Goal: Task Accomplishment & Management: Manage account settings

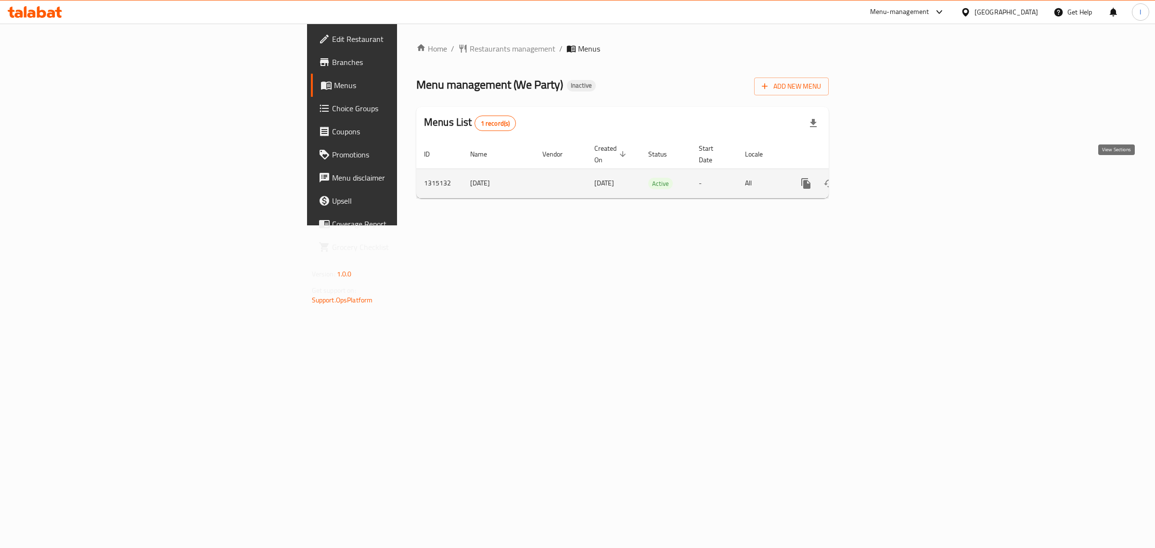
click at [887, 172] on link "enhanced table" at bounding box center [875, 183] width 23 height 23
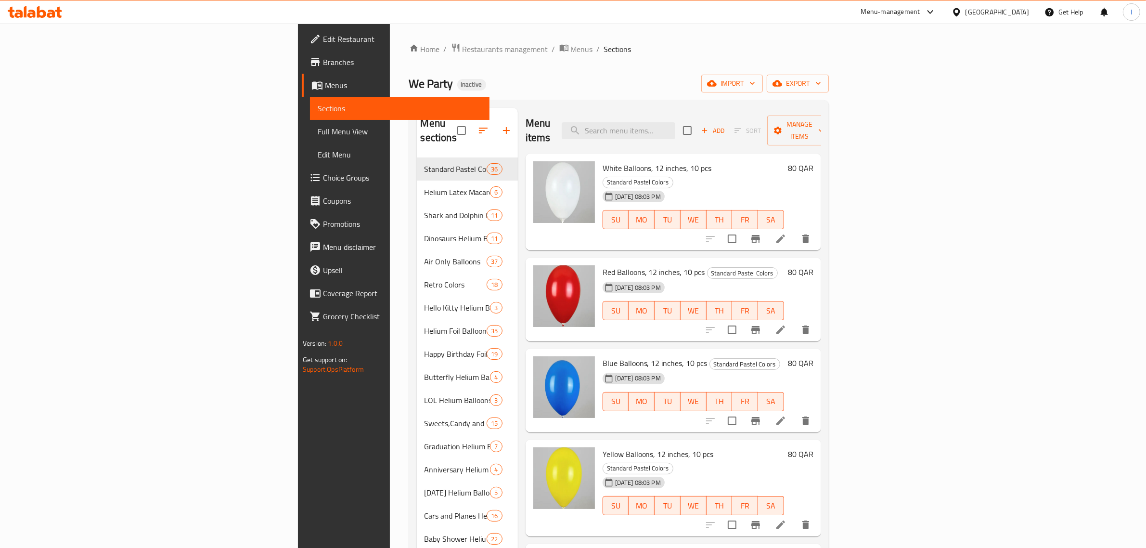
click at [318, 133] on span "Full Menu View" at bounding box center [400, 132] width 164 height 12
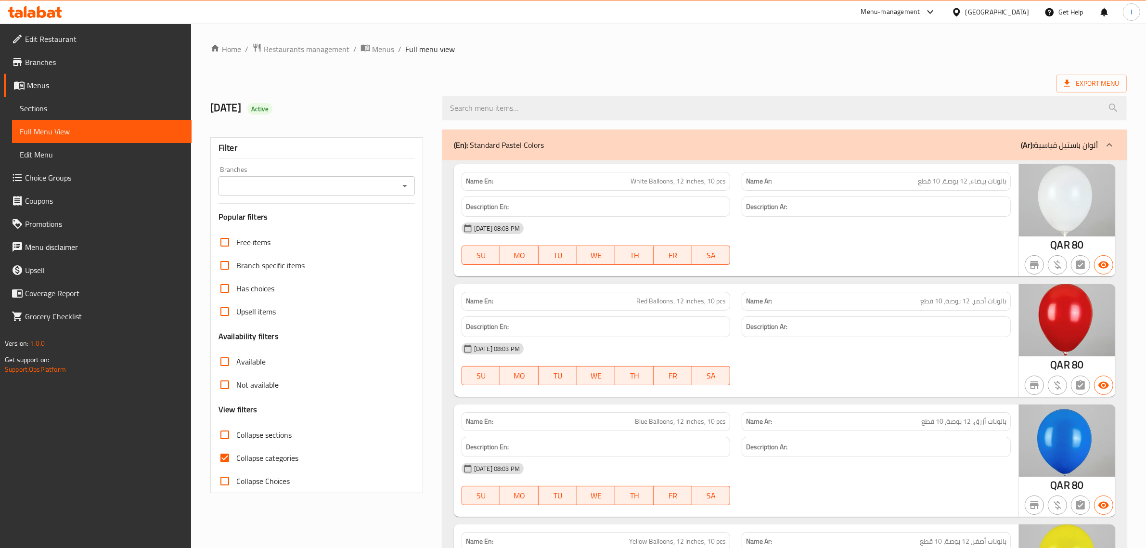
scroll to position [60, 0]
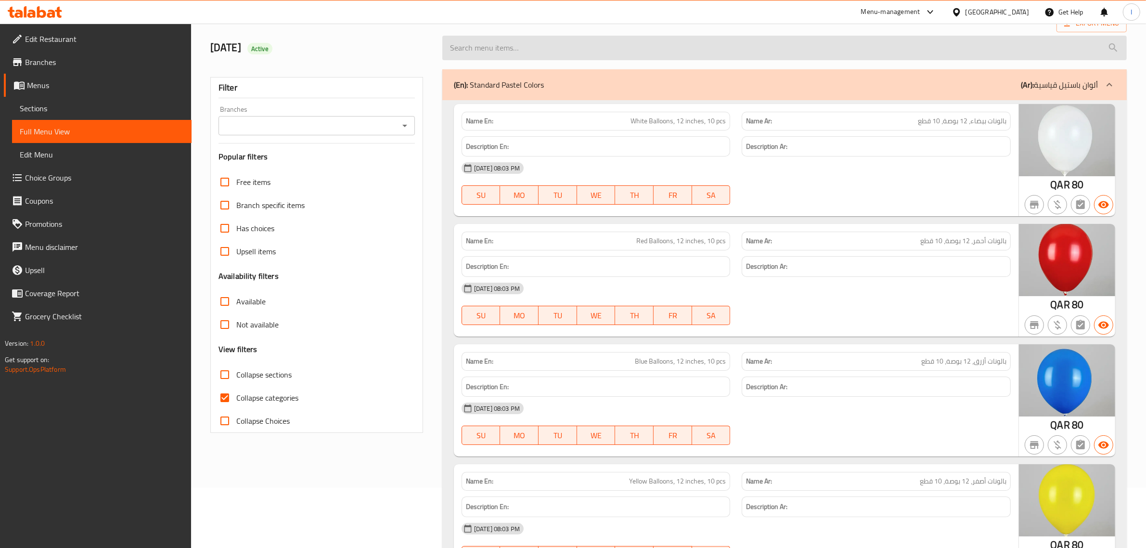
click at [482, 51] on input "search" at bounding box center [784, 48] width 684 height 25
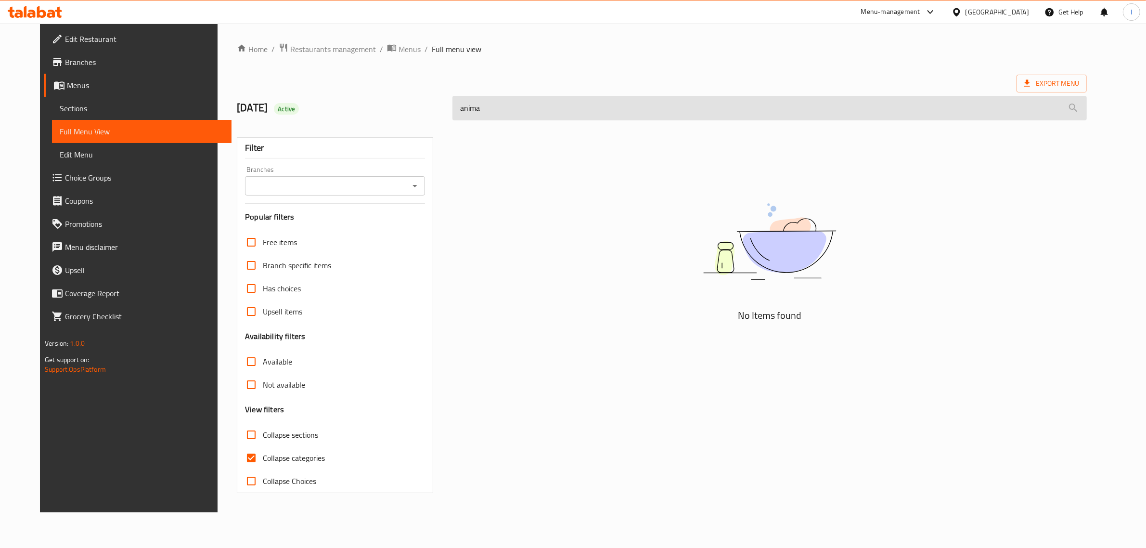
scroll to position [0, 0]
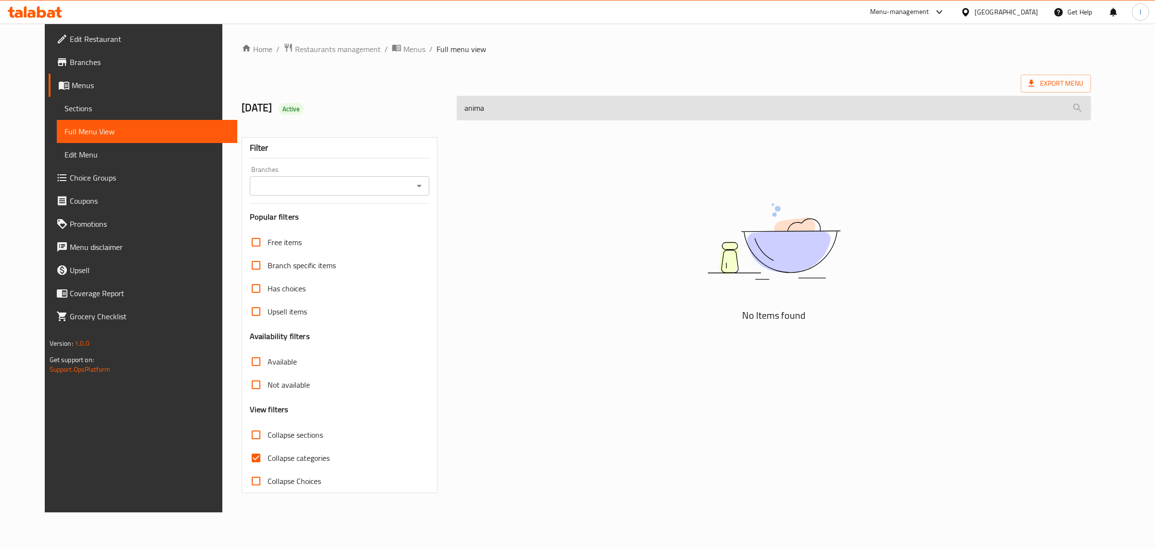
type input "animal"
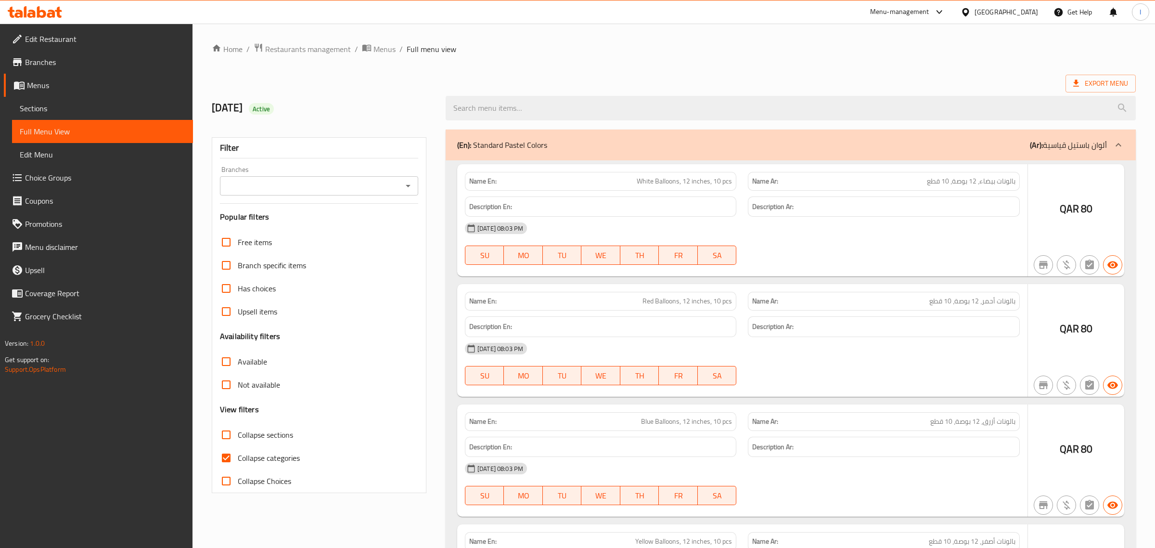
click at [224, 458] on input "Collapse categories" at bounding box center [226, 457] width 23 height 23
checkbox input "false"
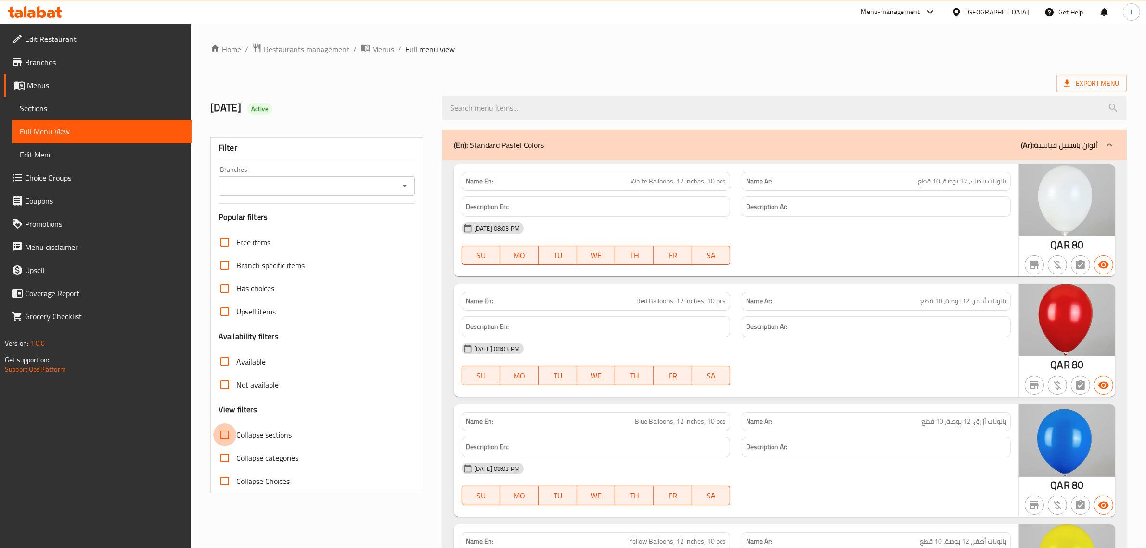
click at [227, 436] on input "Collapse sections" at bounding box center [224, 434] width 23 height 23
checkbox input "true"
click at [226, 458] on input "Collapse categories" at bounding box center [224, 457] width 23 height 23
checkbox input "true"
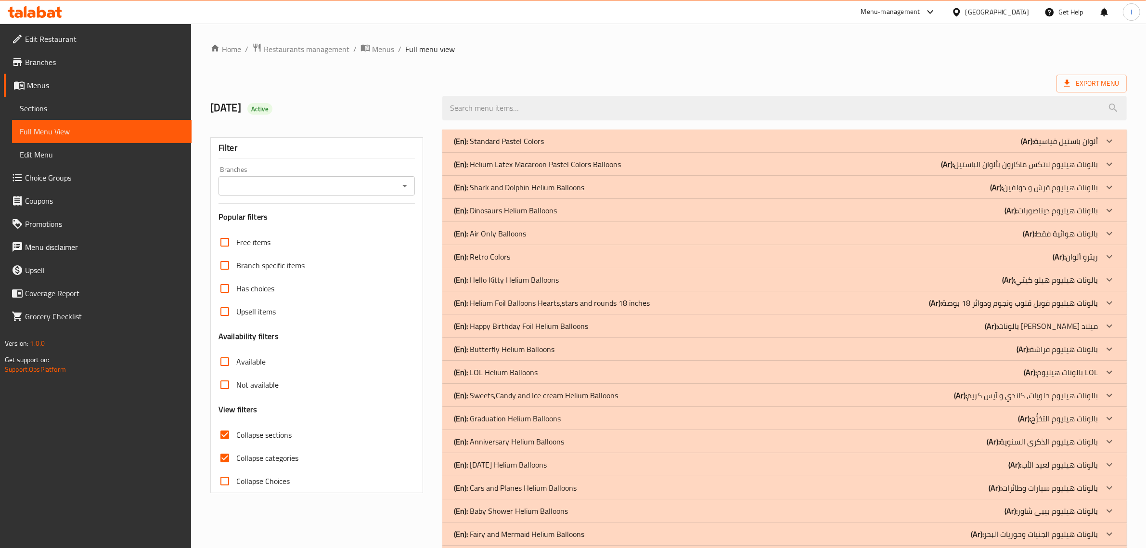
click at [579, 77] on div "Export Menu" at bounding box center [668, 84] width 916 height 18
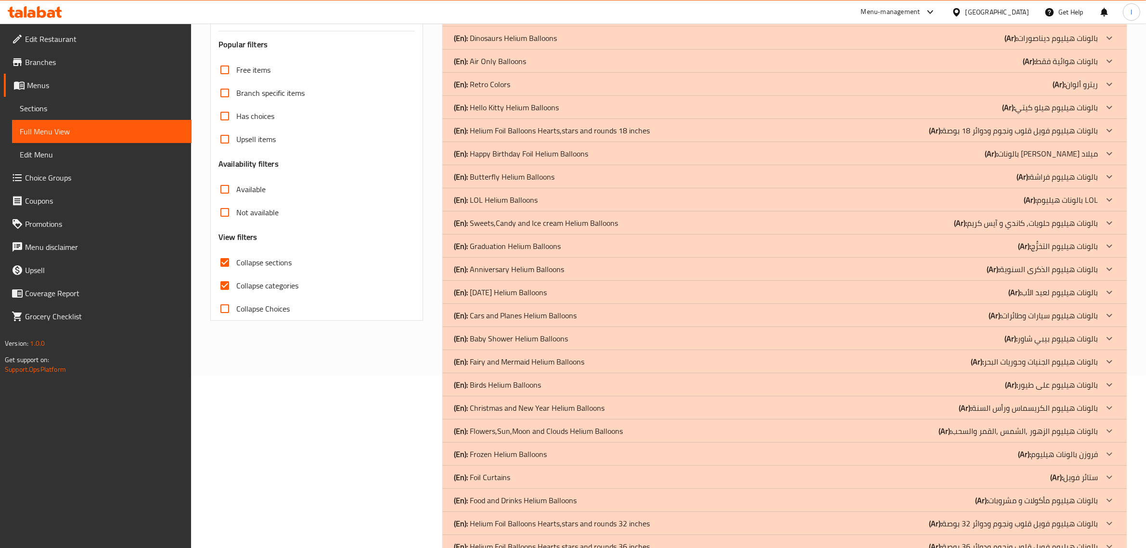
scroll to position [363, 0]
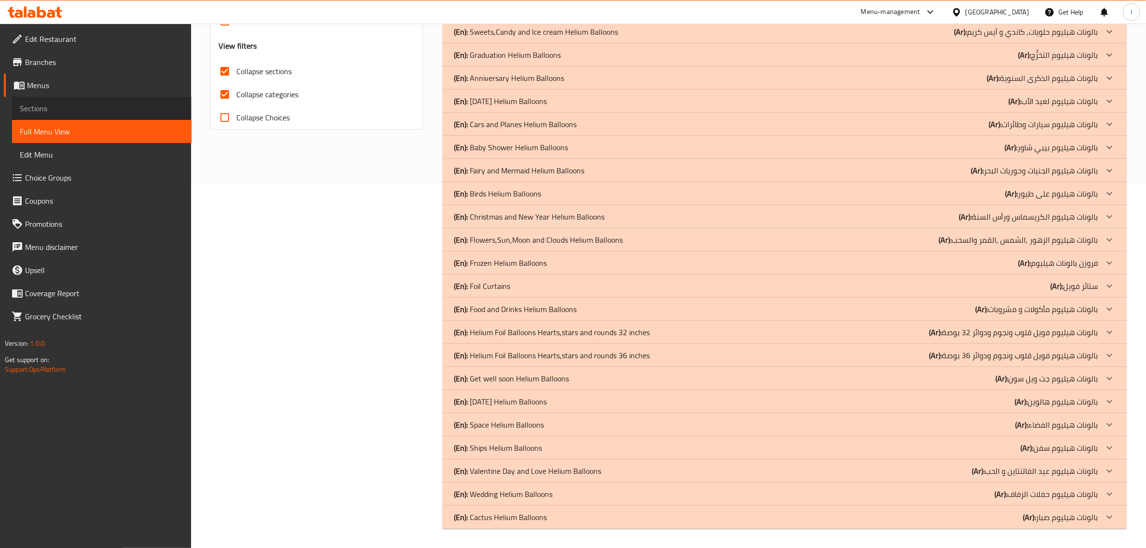
click at [56, 106] on span "Sections" at bounding box center [102, 108] width 164 height 12
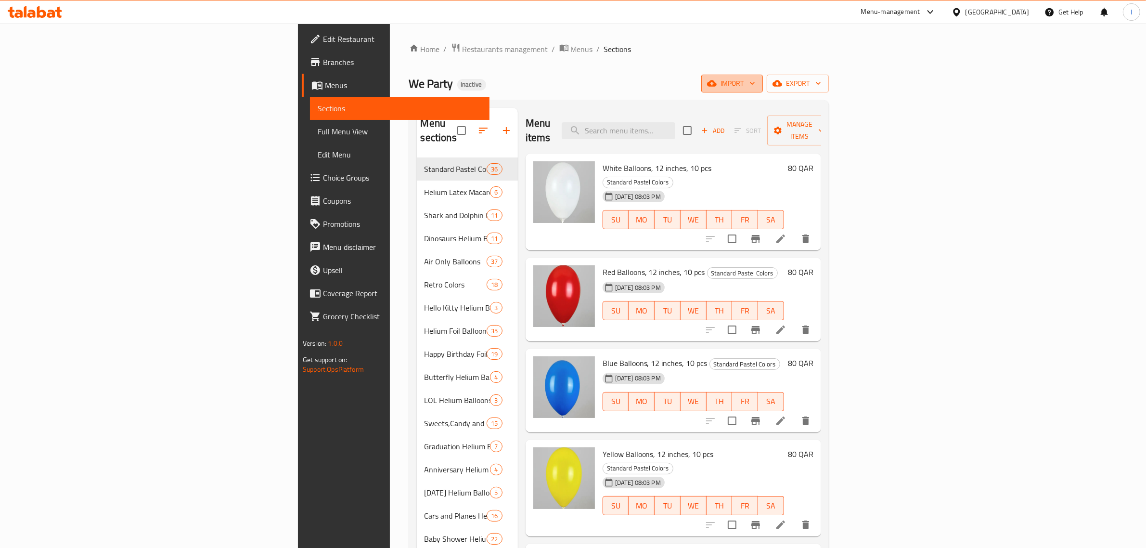
click at [755, 80] on span "import" at bounding box center [732, 83] width 46 height 12
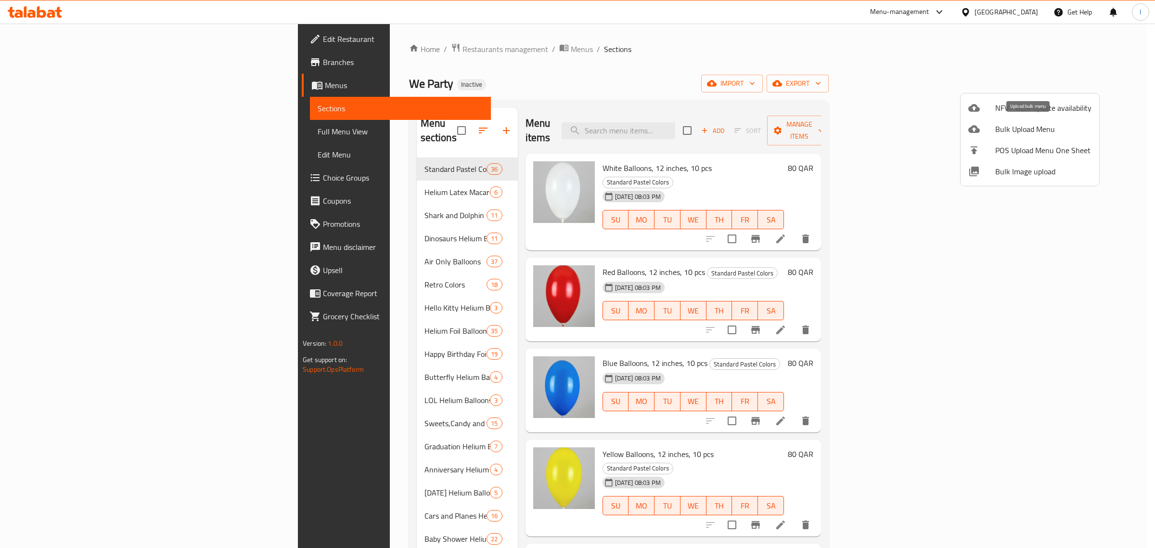
click at [1022, 131] on span "Bulk Upload Menu" at bounding box center [1043, 129] width 96 height 12
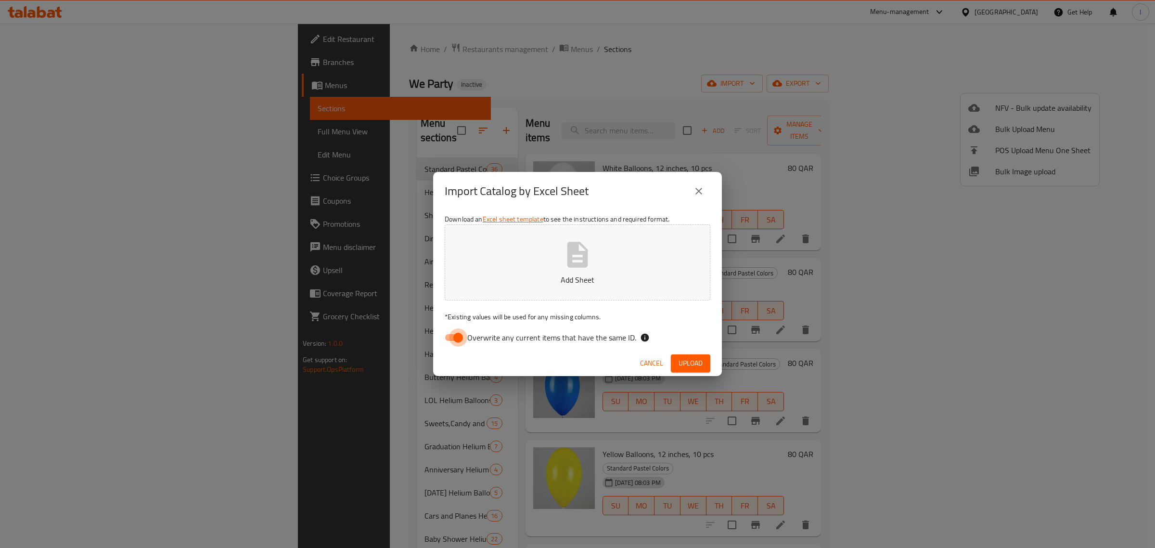
click at [461, 330] on input "Overwrite any current items that have the same ID." at bounding box center [458, 337] width 55 height 18
checkbox input "false"
click at [523, 280] on p "Add Sheet" at bounding box center [578, 280] width 236 height 12
click at [686, 359] on span "Upload" at bounding box center [691, 363] width 24 height 12
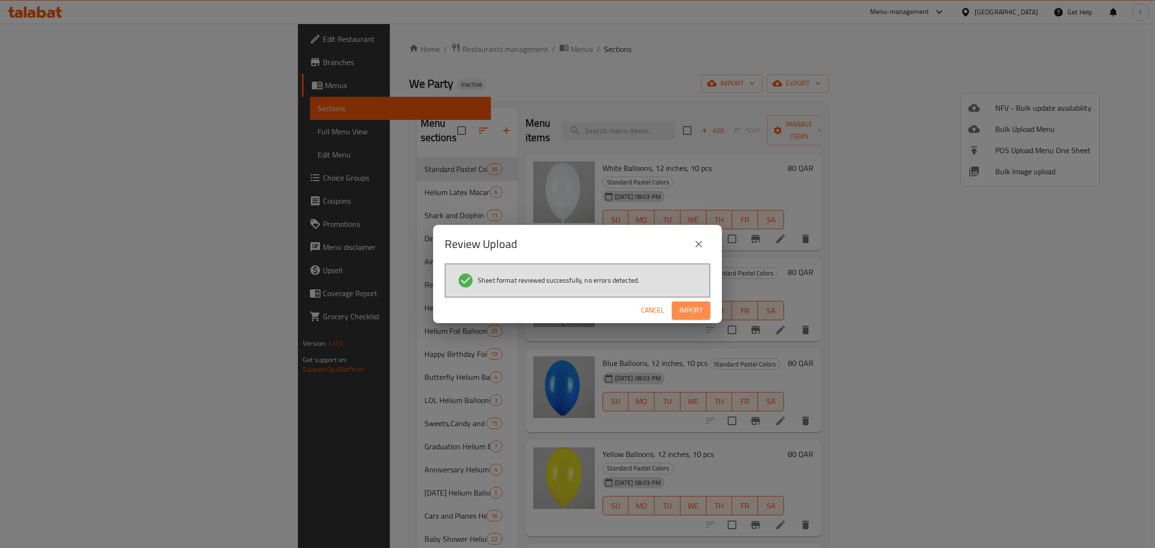
click at [686, 309] on span "Import" at bounding box center [690, 310] width 23 height 12
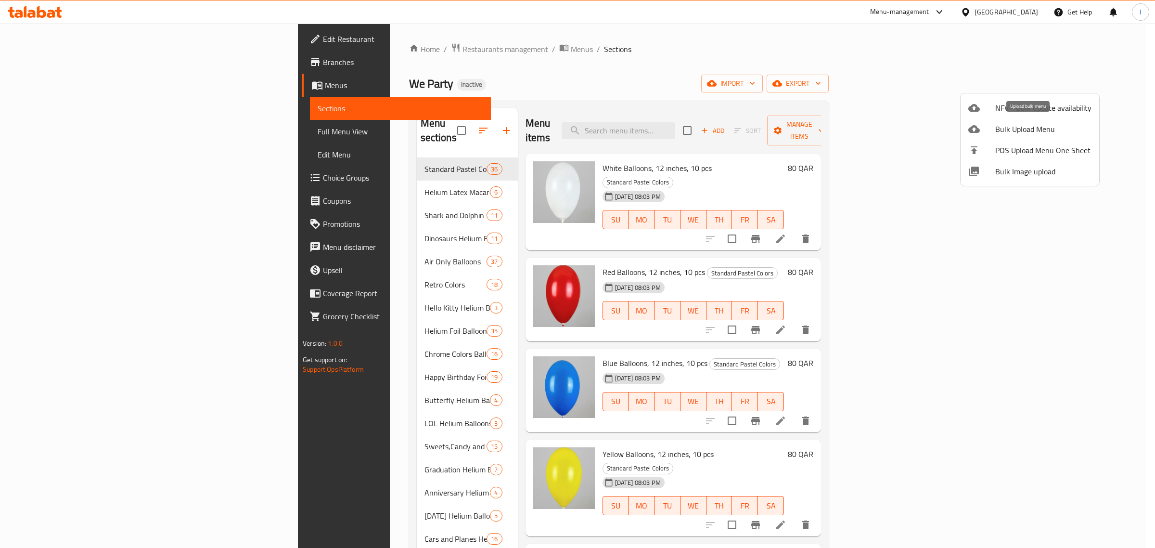
click at [1009, 130] on span "Bulk Upload Menu" at bounding box center [1043, 129] width 96 height 12
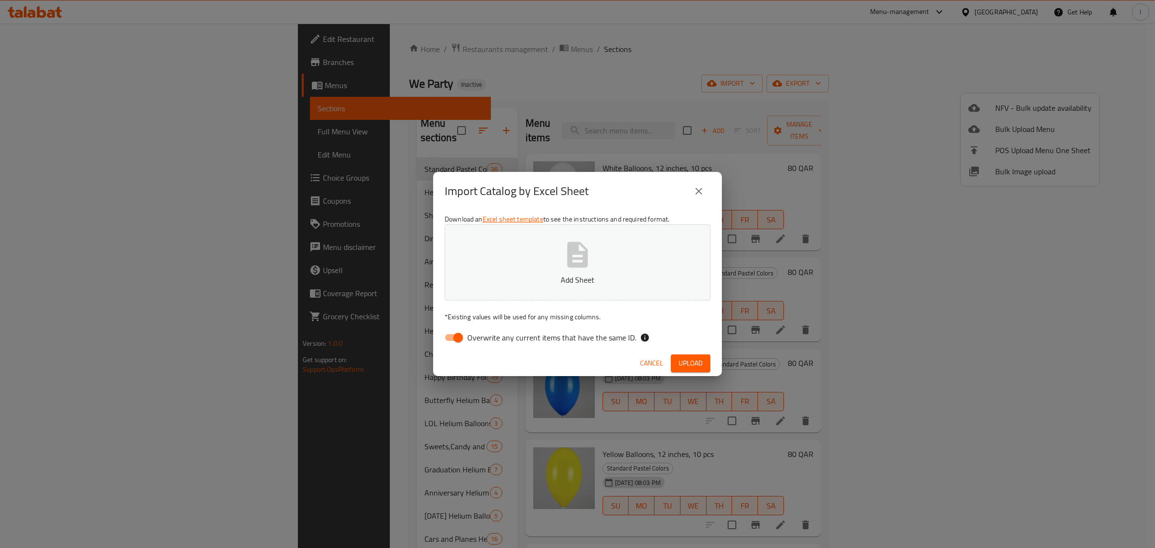
drag, startPoint x: 574, startPoint y: 266, endPoint x: 458, endPoint y: 326, distance: 130.4
click at [458, 326] on div "Download an Excel sheet template to see the instructions and required format. A…" at bounding box center [577, 280] width 289 height 140
drag, startPoint x: 468, startPoint y: 332, endPoint x: 462, endPoint y: 335, distance: 6.9
click at [465, 333] on label "Overwrite any current items that have the same ID." at bounding box center [537, 337] width 197 height 18
click at [461, 336] on input "Overwrite any current items that have the same ID." at bounding box center [458, 337] width 55 height 18
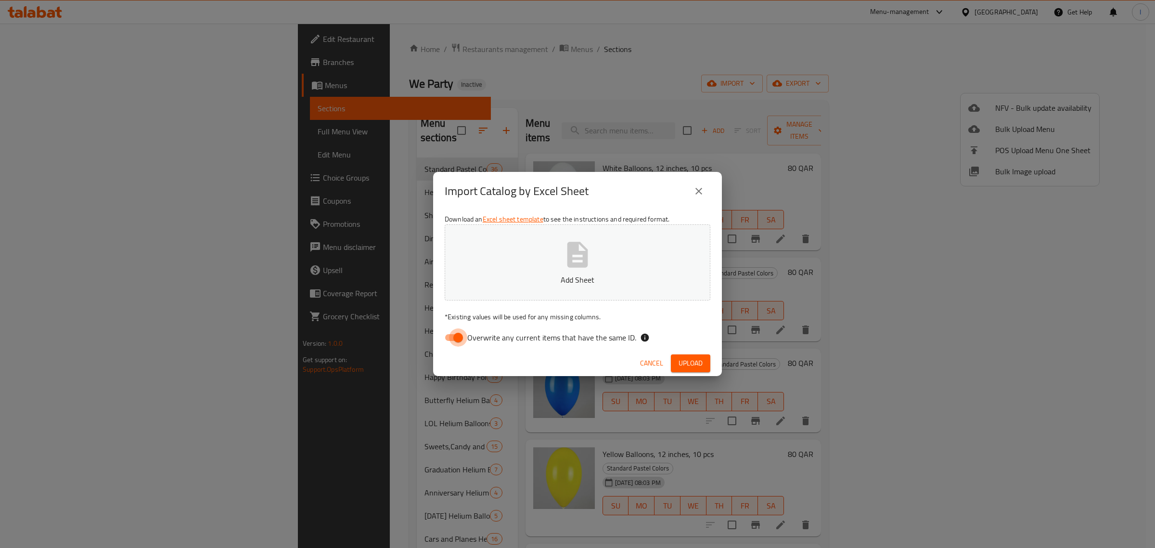
checkbox input "false"
click at [513, 258] on button "Add Sheet" at bounding box center [578, 262] width 266 height 76
click at [554, 282] on p "Copy of We Party.xlsx" at bounding box center [578, 280] width 236 height 12
click at [691, 361] on span "Upload" at bounding box center [691, 363] width 24 height 12
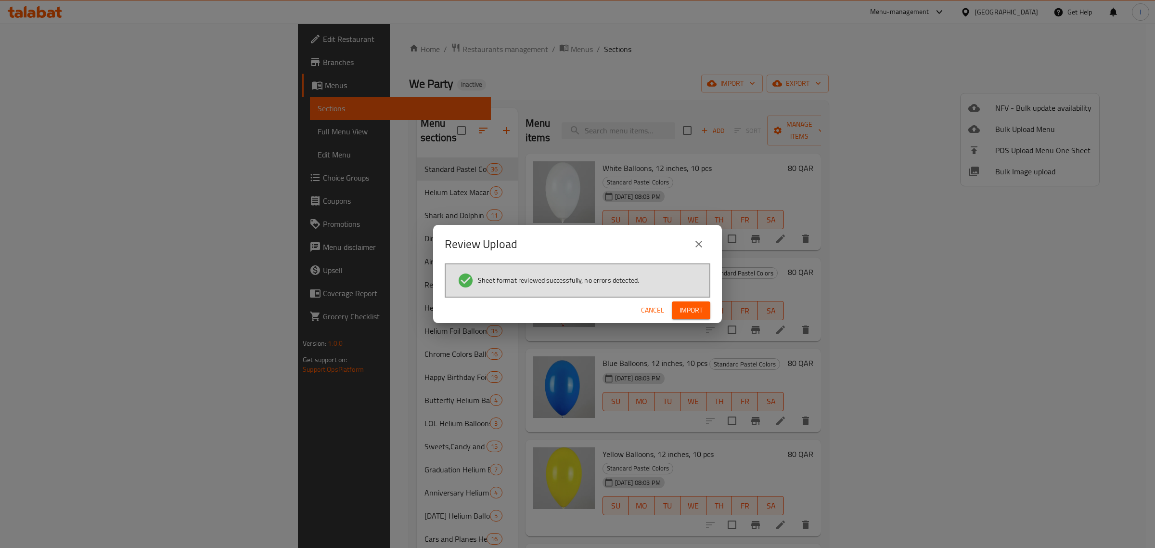
click at [696, 314] on span "Import" at bounding box center [690, 310] width 23 height 12
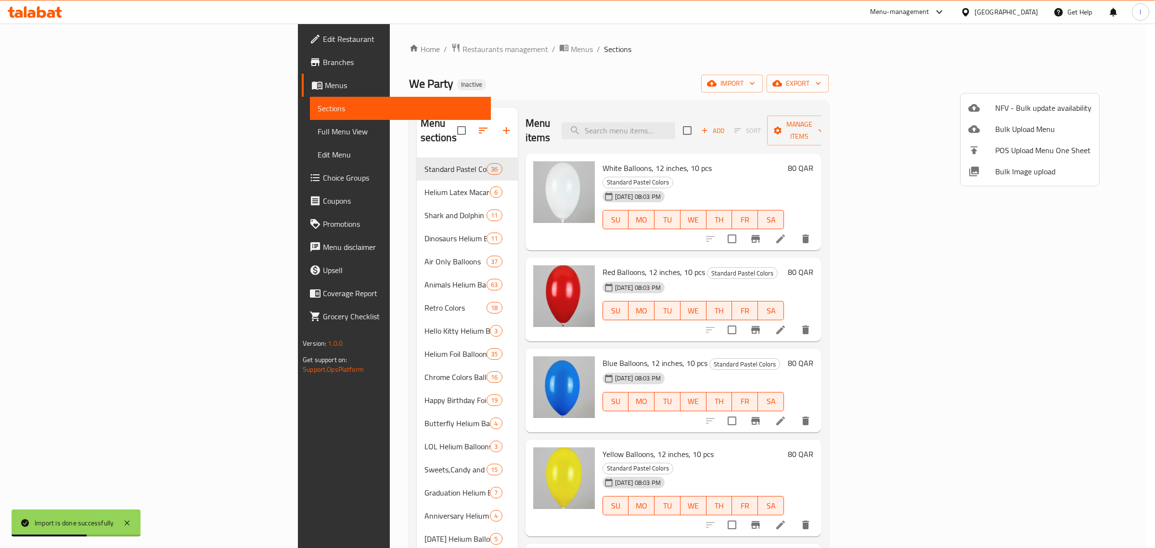
click at [260, 271] on div at bounding box center [577, 274] width 1155 height 548
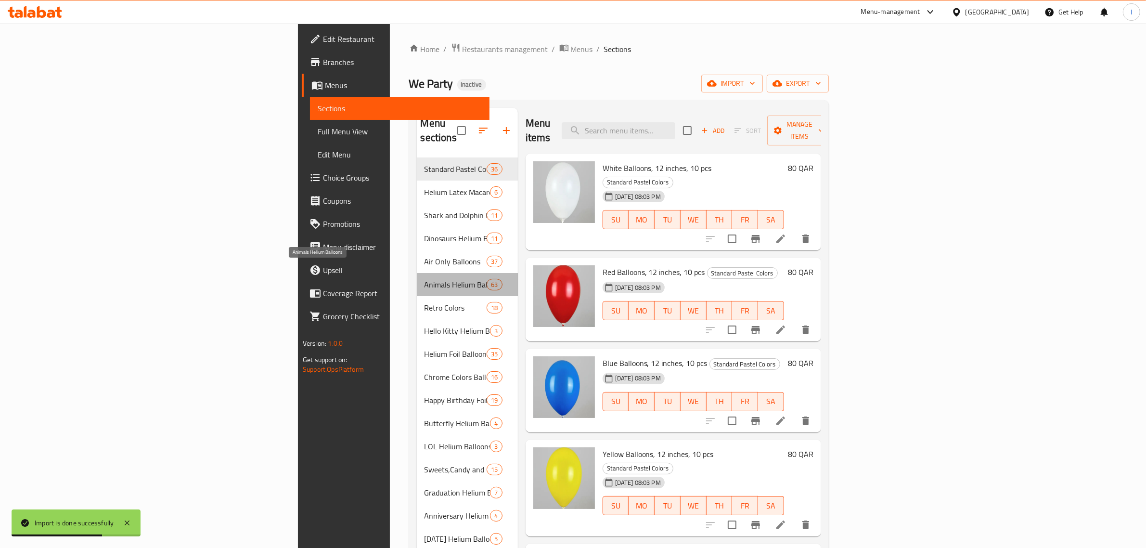
click at [424, 279] on span "Animals Helium Balloons" at bounding box center [455, 285] width 63 height 12
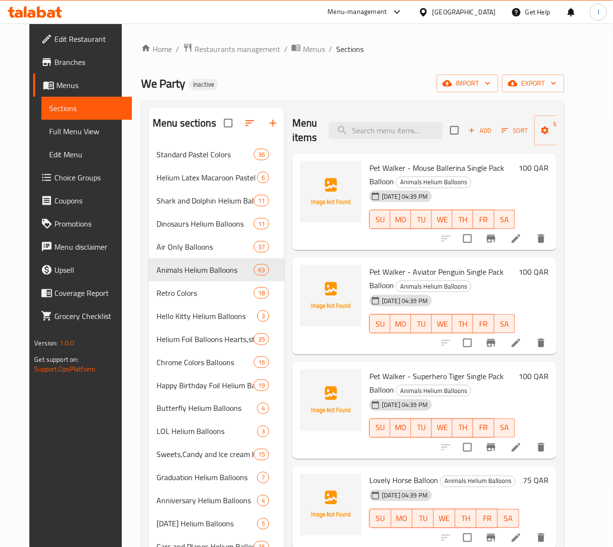
click at [406, 167] on span "Pet Walker - Mouse Ballerina Single Pack Balloon" at bounding box center [436, 175] width 135 height 28
copy h6 "Pet Walker - Mouse Ballerina Single Pack Balloon"
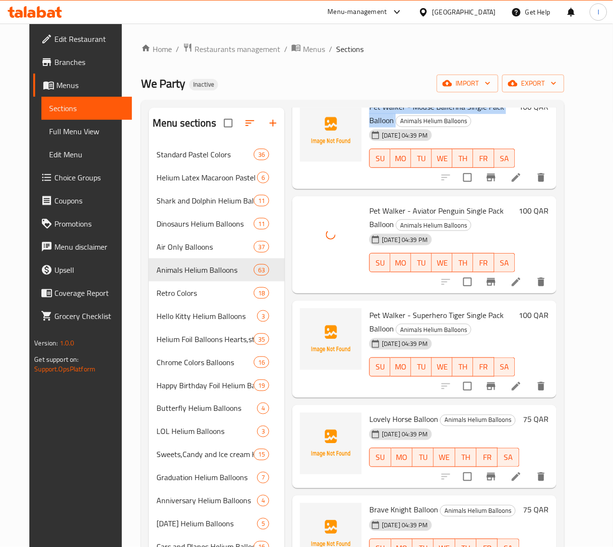
scroll to position [120, 0]
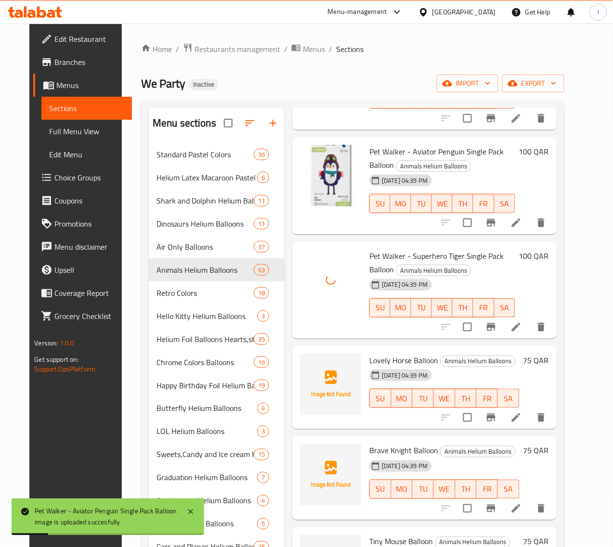
click at [374, 363] on span "Lovely Horse Balloon" at bounding box center [403, 360] width 69 height 14
copy h6 "Balloon"
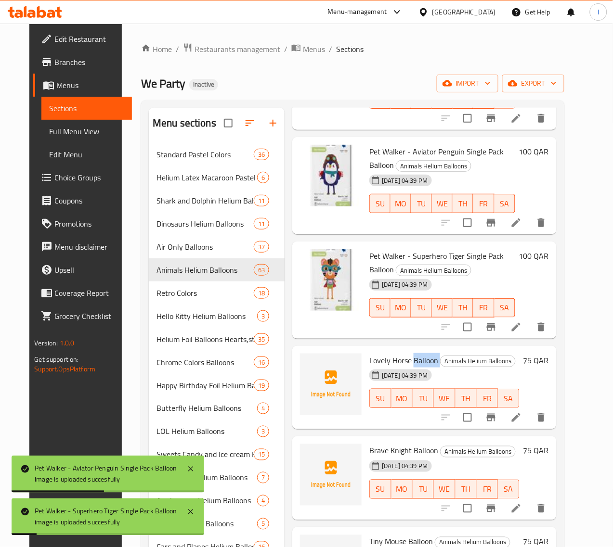
click at [365, 360] on div "Lovely Horse Balloon Animals Helium Balloons [DATE] 04:39 PM SU MO TU WE TH FR …" at bounding box center [443, 388] width 157 height 76
click at [369, 360] on span "Lovely Horse Balloon" at bounding box center [403, 360] width 69 height 14
click at [369, 365] on span "Lovely Horse Balloon" at bounding box center [403, 360] width 69 height 14
click at [372, 359] on span "Lovely Horse Balloon" at bounding box center [403, 360] width 69 height 14
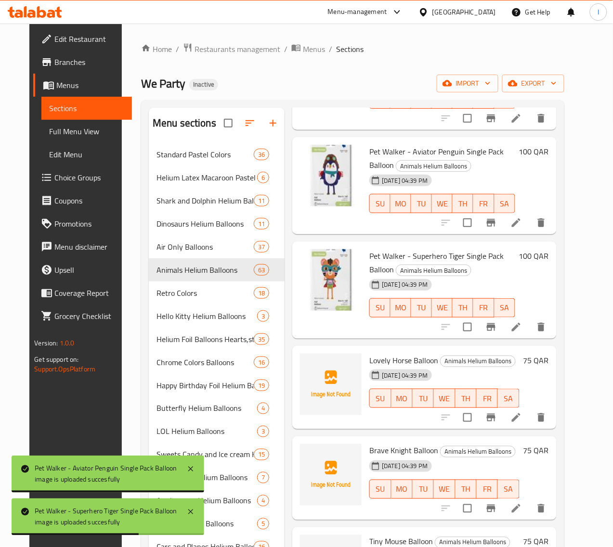
click at [369, 359] on span "Lovely Horse Balloon" at bounding box center [403, 360] width 69 height 14
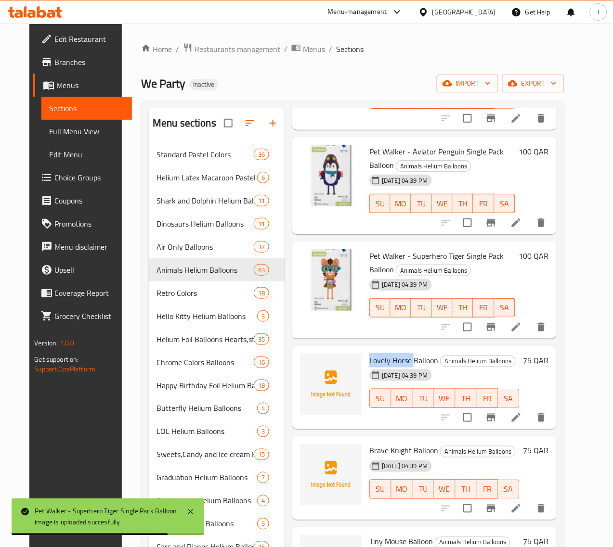
drag, startPoint x: 368, startPoint y: 359, endPoint x: 333, endPoint y: 363, distance: 35.3
click at [369, 363] on span "Lovely Horse Balloon" at bounding box center [403, 360] width 69 height 14
copy span "Lovely Horse"
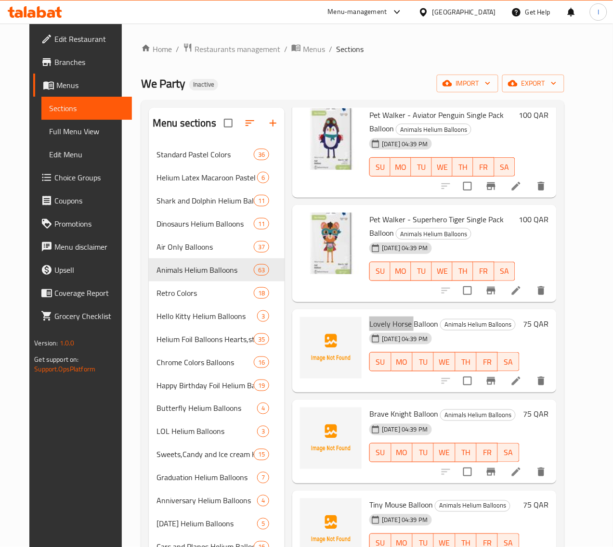
scroll to position [241, 0]
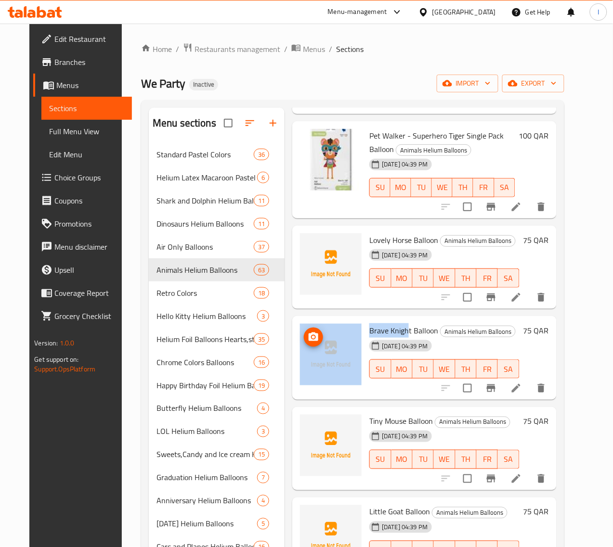
drag, startPoint x: 367, startPoint y: 328, endPoint x: 302, endPoint y: 331, distance: 65.0
click at [302, 331] on div "Brave Knight Balloon Animals Helium Balloons [DATE] 04:39 PM SU MO TU WE TH FR …" at bounding box center [424, 358] width 256 height 76
copy div "Brave Knigh"
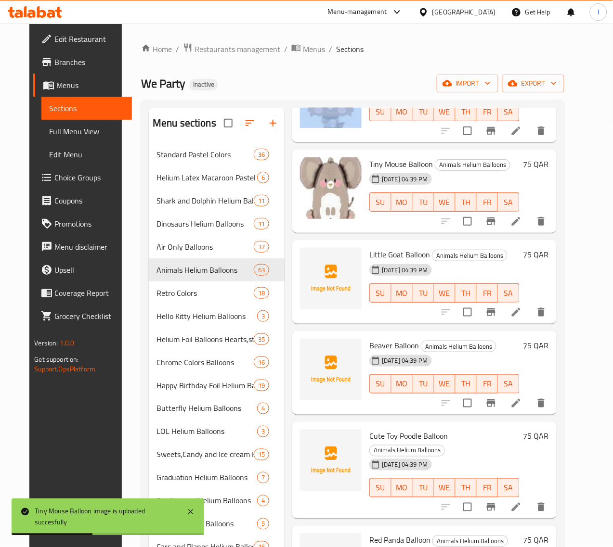
scroll to position [481, 0]
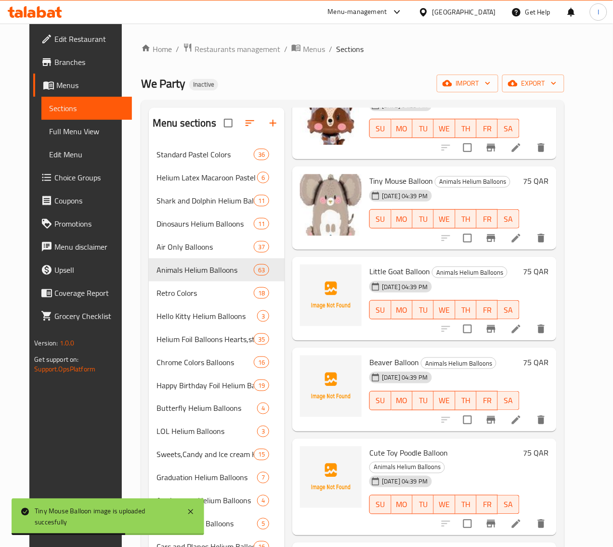
click at [369, 271] on span "Little Goat Balloon" at bounding box center [399, 271] width 61 height 14
copy h6 "Little Goat Balloon"
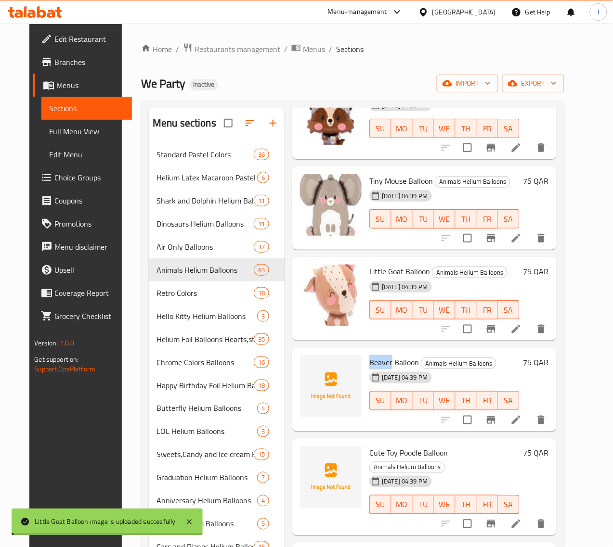
drag, startPoint x: 327, startPoint y: 362, endPoint x: 351, endPoint y: 362, distance: 24.1
click at [365, 362] on div "Beaver Balloon Animals Helium Balloons [DATE] 04:39 PM SU MO TU WE TH FR SA" at bounding box center [443, 390] width 157 height 76
copy span "Beaver"
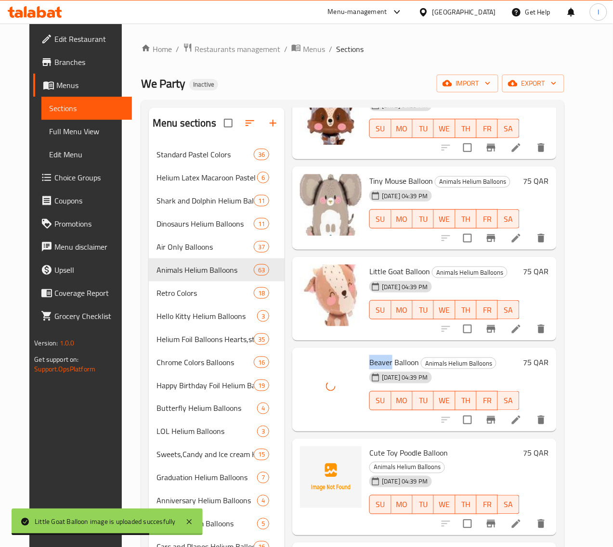
scroll to position [602, 0]
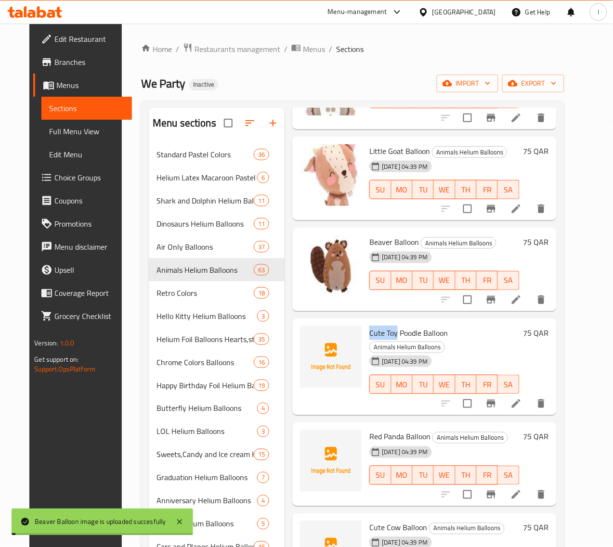
drag, startPoint x: 327, startPoint y: 333, endPoint x: 356, endPoint y: 333, distance: 28.9
click at [365, 333] on div "Cute Toy Poodle Balloon Animals Helium Balloons [DATE] 04:39 PM SU MO TU WE TH …" at bounding box center [443, 367] width 157 height 90
copy span "Cute Toy"
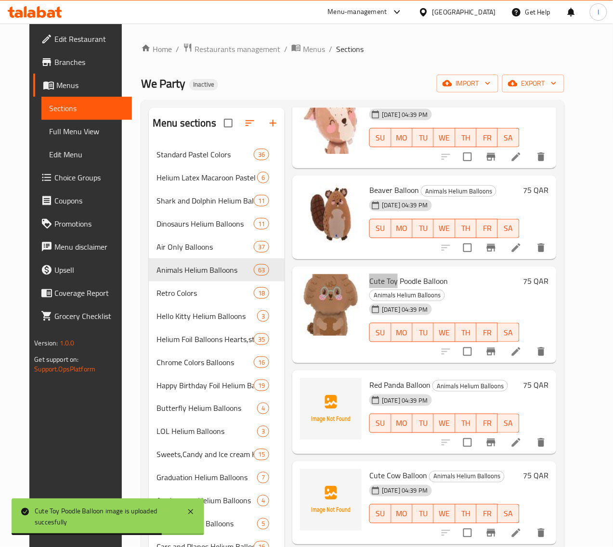
scroll to position [722, 0]
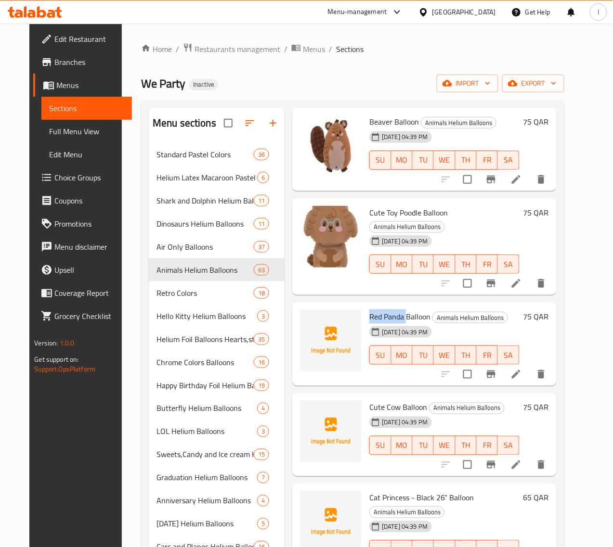
drag, startPoint x: 326, startPoint y: 302, endPoint x: 365, endPoint y: 306, distance: 39.1
click at [365, 306] on div "Red Panda Balloon Animals Helium Balloons [DATE] 04:39 PM SU MO TU WE TH FR SA" at bounding box center [443, 344] width 157 height 76
copy span "Red Panda"
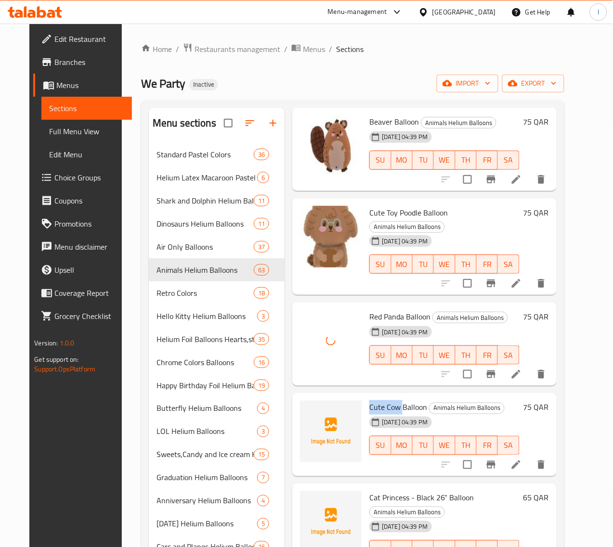
drag, startPoint x: 328, startPoint y: 397, endPoint x: 360, endPoint y: 396, distance: 32.3
click at [369, 400] on span "Cute Cow Balloon" at bounding box center [398, 407] width 58 height 14
copy span "Cute Cow"
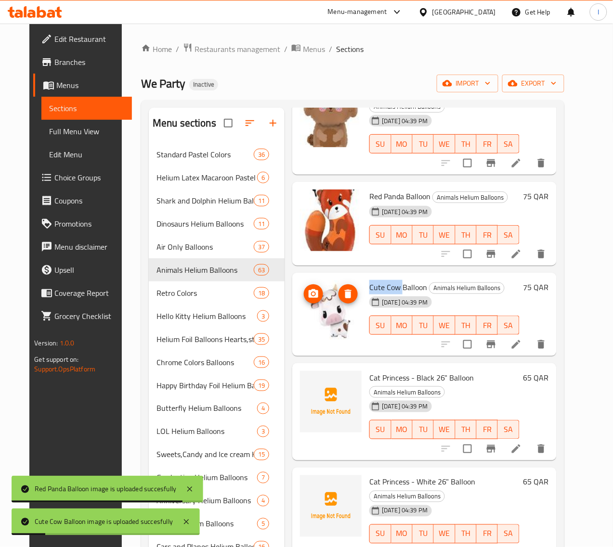
scroll to position [902, 0]
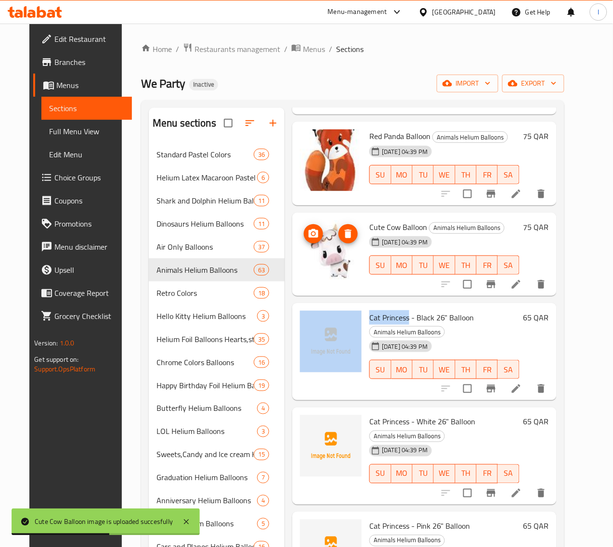
drag, startPoint x: 321, startPoint y: 306, endPoint x: 366, endPoint y: 304, distance: 44.8
click at [366, 307] on div "Cat Princess - Black 26" Balloon Animals Helium Balloons [DATE] 04:39 PM SU MO …" at bounding box center [424, 352] width 256 height 90
copy div "Cat Princess"
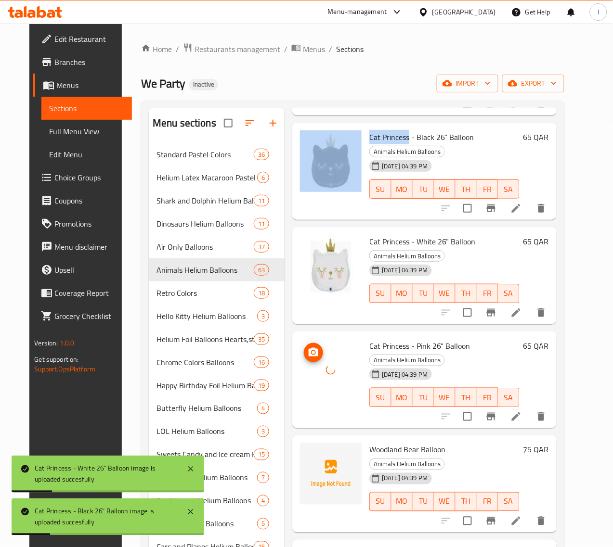
scroll to position [1203, 0]
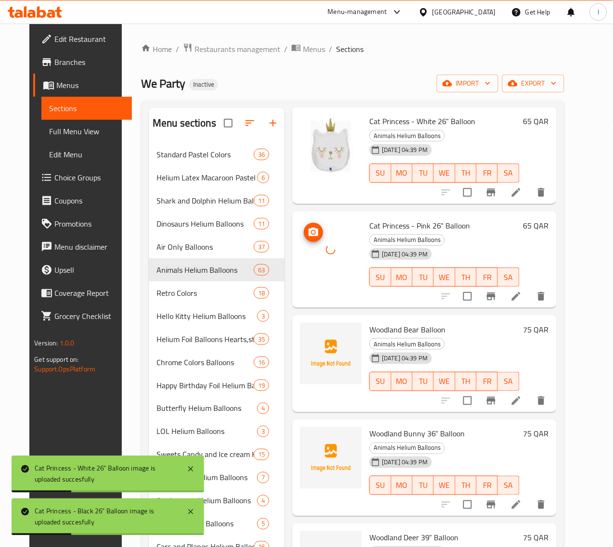
click at [369, 322] on span "Woodland Bear Balloon" at bounding box center [407, 329] width 76 height 14
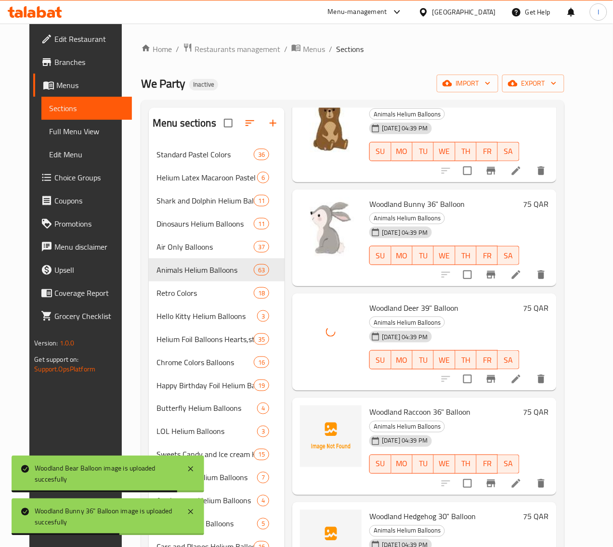
scroll to position [1444, 0]
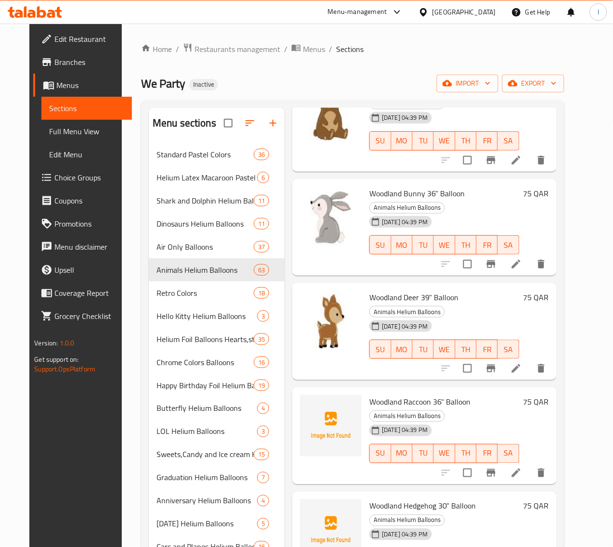
click at [386, 395] on span "Woodland Raccoon 36" Balloon" at bounding box center [419, 402] width 101 height 14
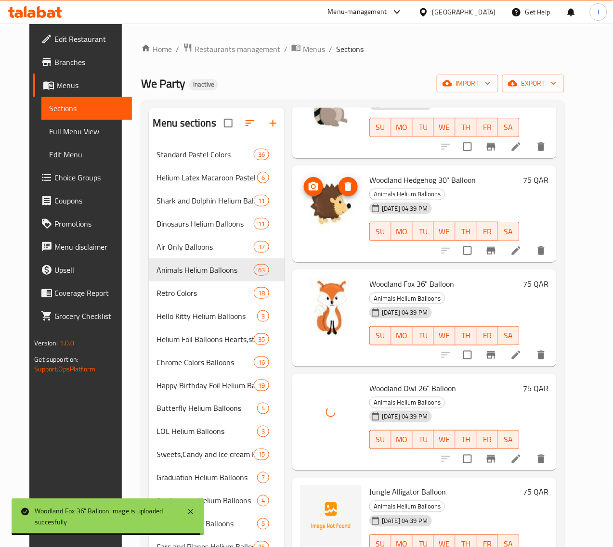
scroll to position [1805, 0]
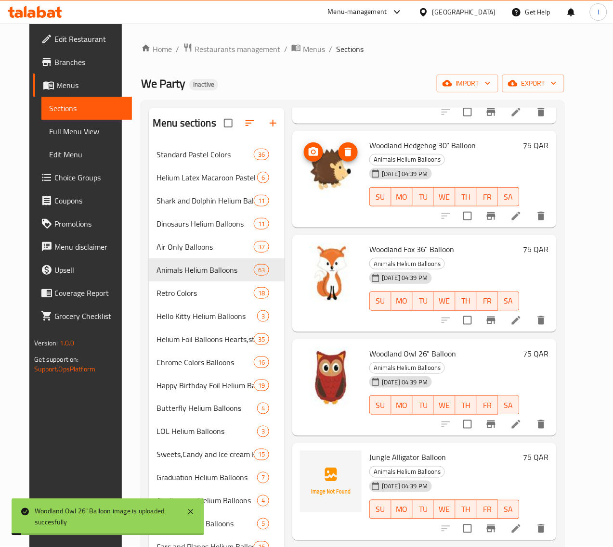
click at [369, 450] on span "Jungle Alligator Balloon" at bounding box center [407, 457] width 77 height 14
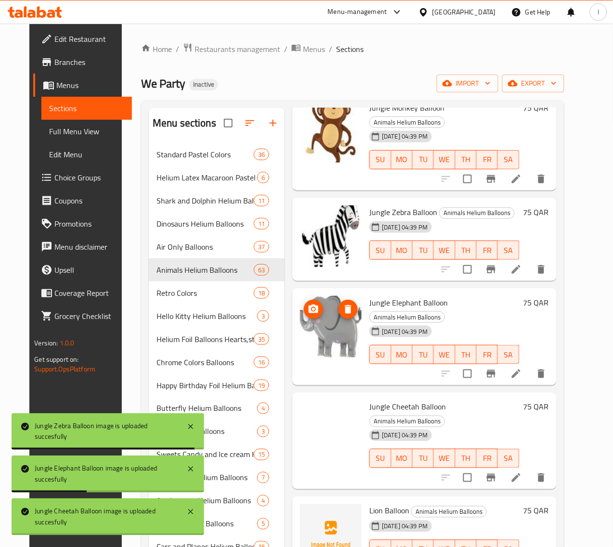
scroll to position [2466, 0]
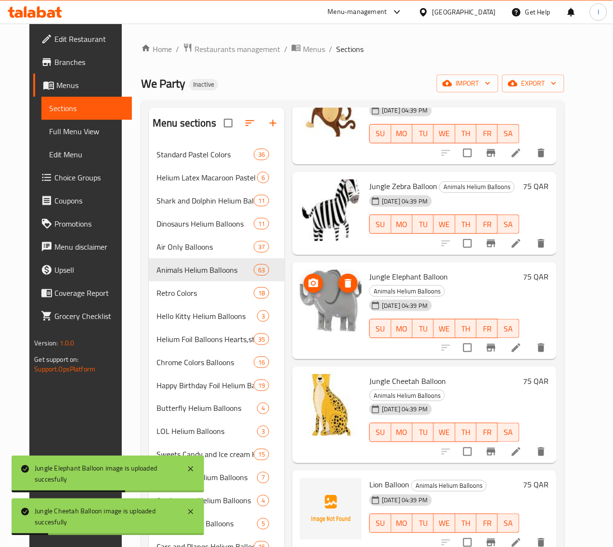
click at [369, 478] on span "Lion Balloon" at bounding box center [389, 485] width 40 height 14
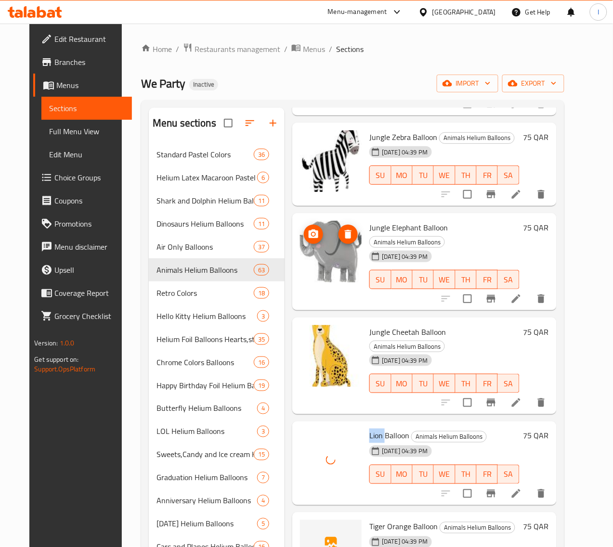
scroll to position [2526, 0]
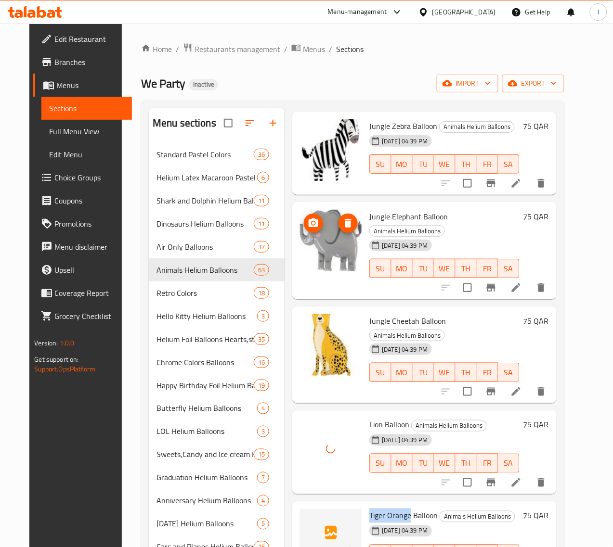
drag, startPoint x: 330, startPoint y: 315, endPoint x: 368, endPoint y: 312, distance: 38.6
click at [369, 509] on span "Tiger Orange Balloon" at bounding box center [403, 516] width 68 height 14
click at [300, 418] on div at bounding box center [331, 449] width 62 height 62
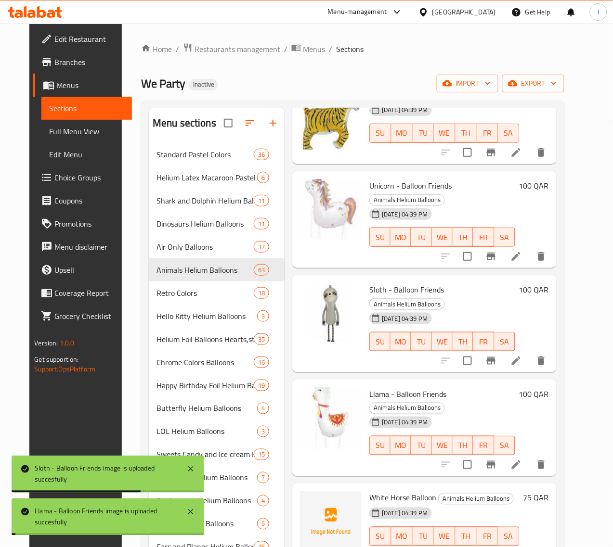
scroll to position [3068, 0]
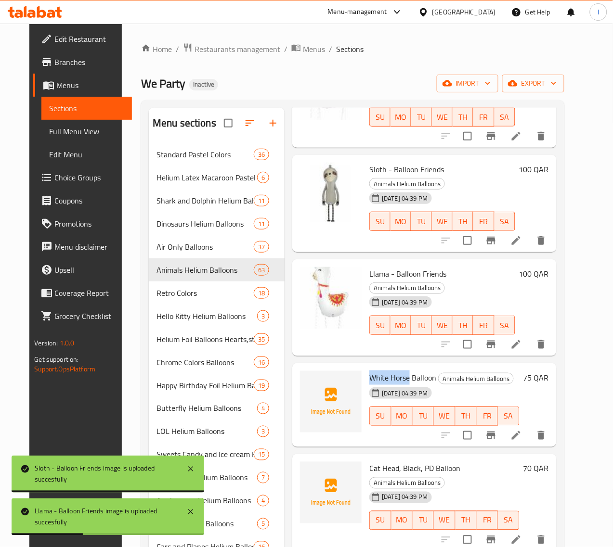
drag, startPoint x: 329, startPoint y: 135, endPoint x: 367, endPoint y: 134, distance: 38.5
click at [369, 371] on span "White Horse Balloon" at bounding box center [402, 378] width 67 height 14
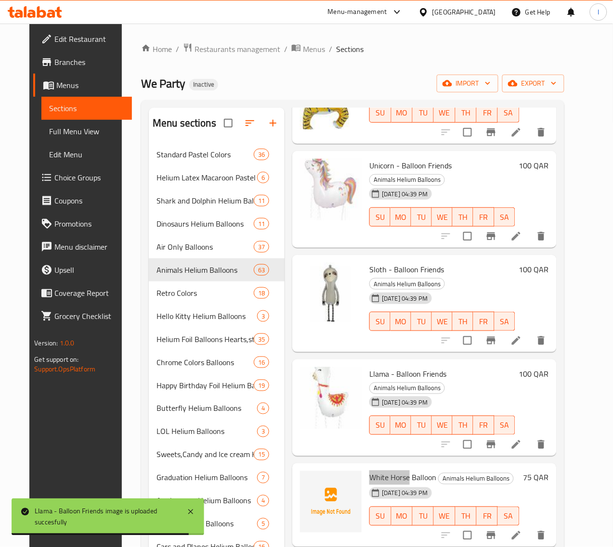
scroll to position [2947, 0]
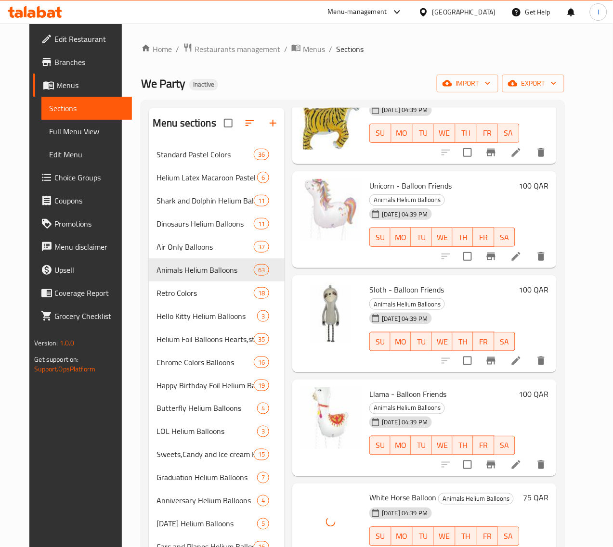
drag, startPoint x: 328, startPoint y: 346, endPoint x: 357, endPoint y: 343, distance: 29.0
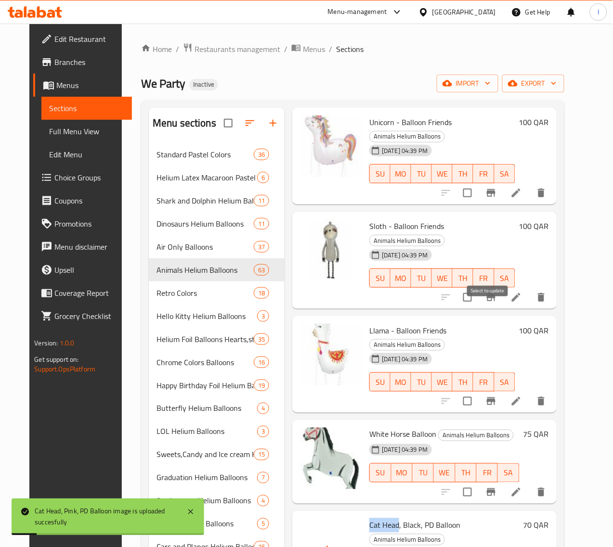
scroll to position [3128, 0]
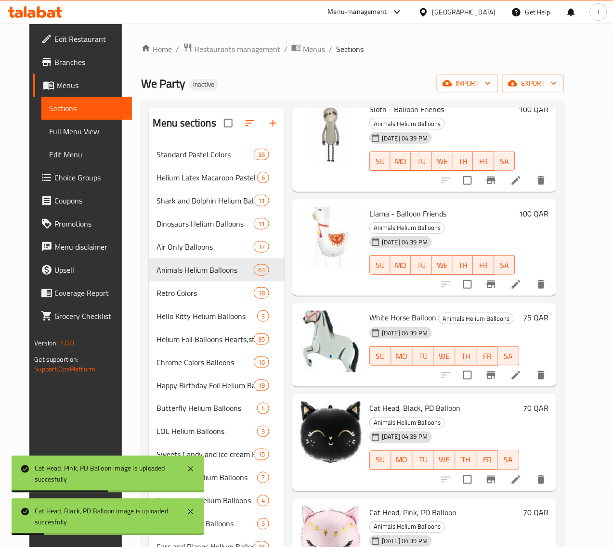
drag, startPoint x: 326, startPoint y: 345, endPoint x: 391, endPoint y: 346, distance: 65.4
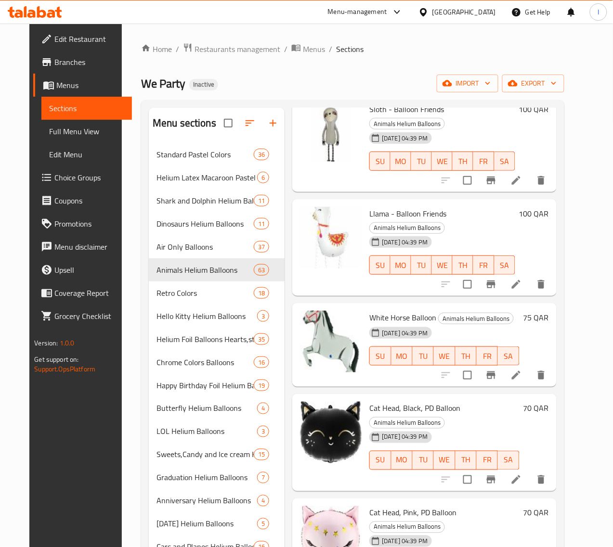
drag, startPoint x: 389, startPoint y: 343, endPoint x: 329, endPoint y: 346, distance: 60.3
drag, startPoint x: 325, startPoint y: 438, endPoint x: 375, endPoint y: 438, distance: 50.0
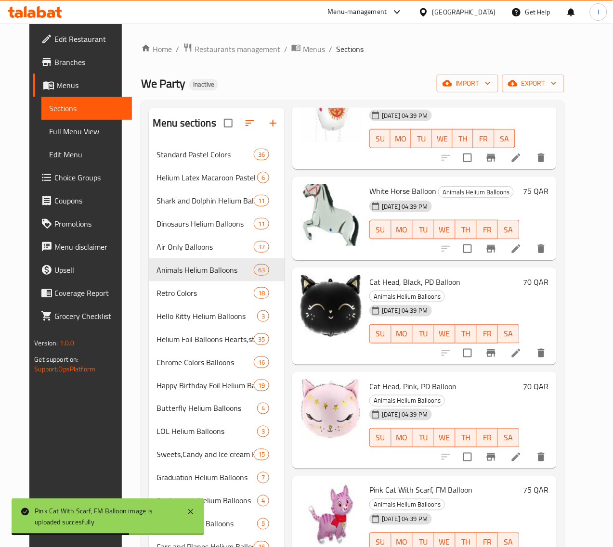
scroll to position [3369, 0]
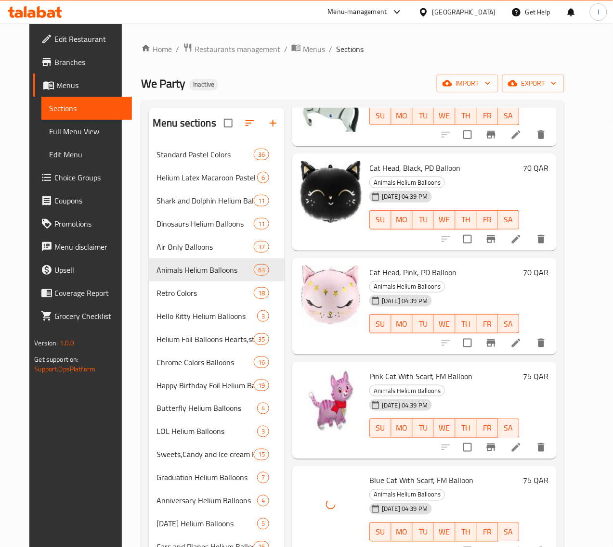
drag, startPoint x: 324, startPoint y: 284, endPoint x: 364, endPoint y: 290, distance: 40.8
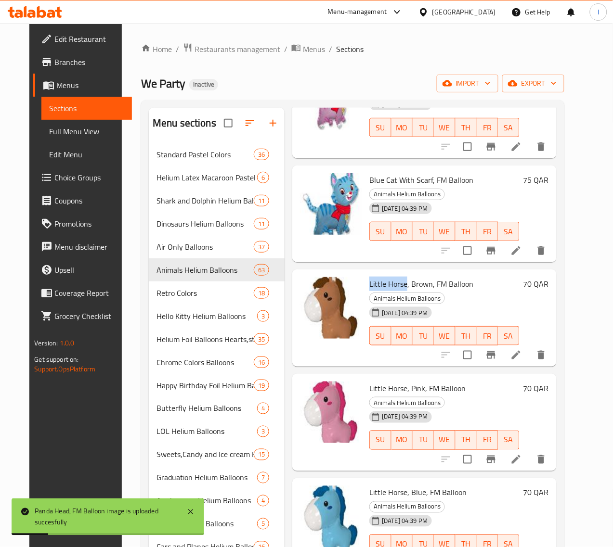
scroll to position [3790, 0]
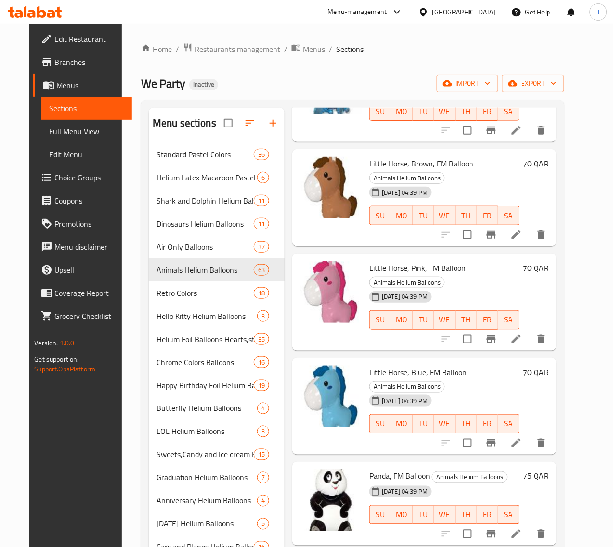
drag, startPoint x: 328, startPoint y: 318, endPoint x: 368, endPoint y: 323, distance: 40.7
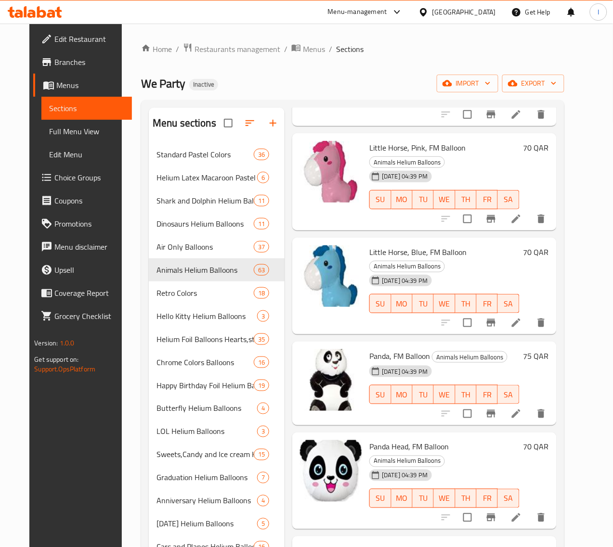
drag, startPoint x: 326, startPoint y: 289, endPoint x: 616, endPoint y: 254, distance: 292.8
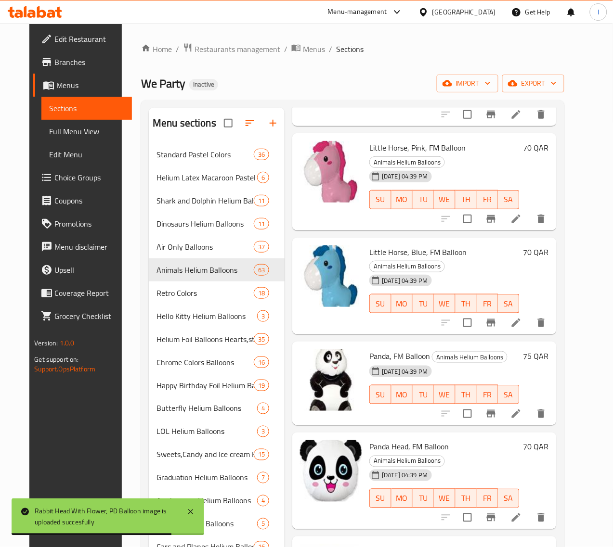
scroll to position [4030, 0]
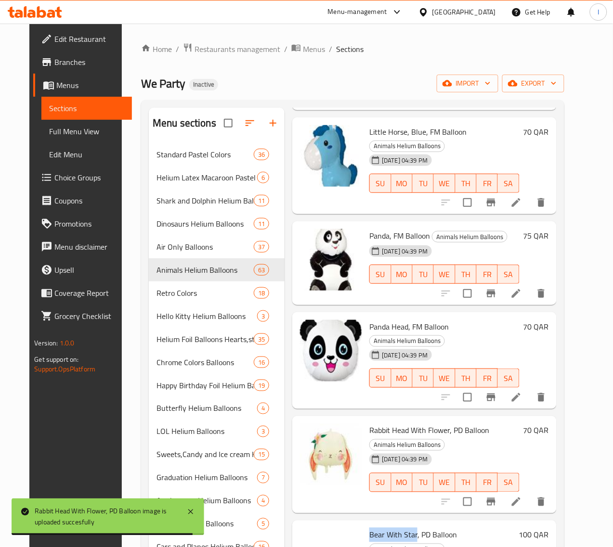
drag, startPoint x: 364, startPoint y: 258, endPoint x: 328, endPoint y: 260, distance: 35.7
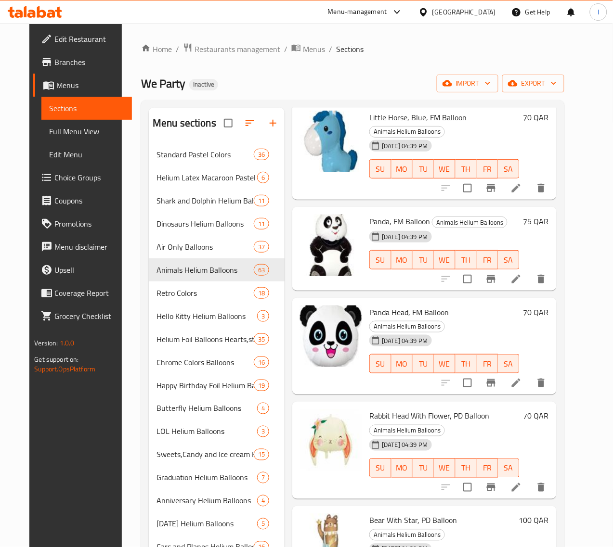
scroll to position [4151, 0]
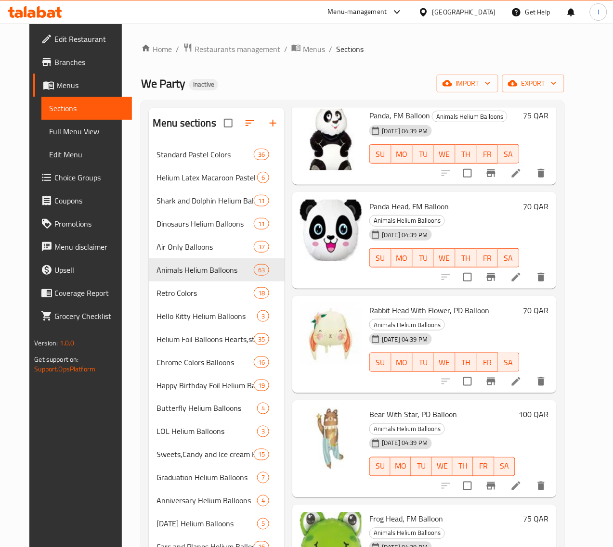
drag, startPoint x: 357, startPoint y: 230, endPoint x: 326, endPoint y: 234, distance: 31.6
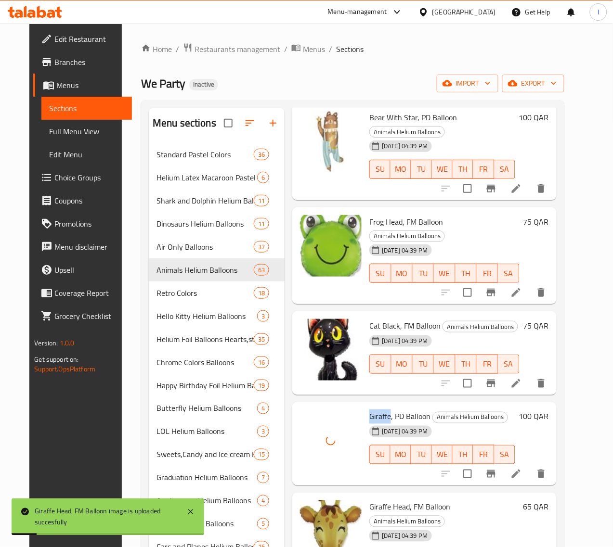
scroll to position [4451, 0]
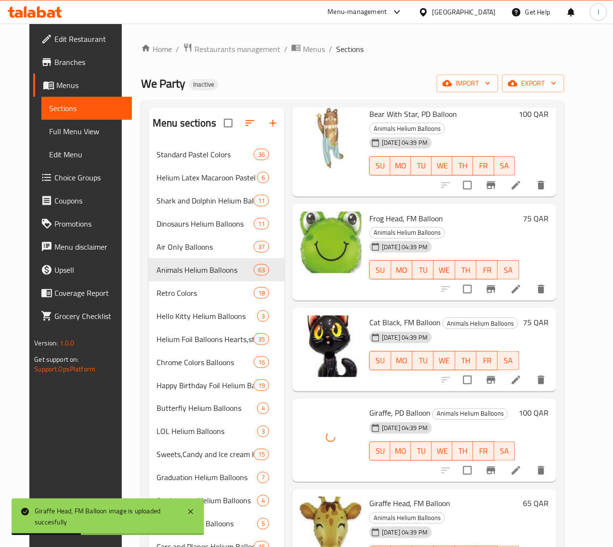
drag, startPoint x: 368, startPoint y: 200, endPoint x: 329, endPoint y: 205, distance: 39.8
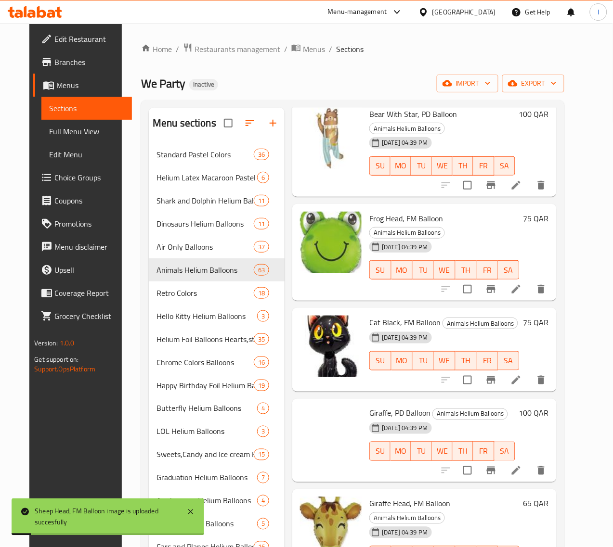
scroll to position [4572, 0]
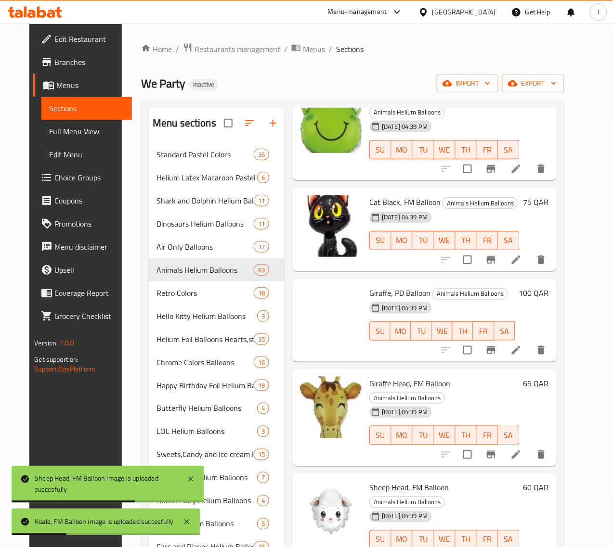
drag, startPoint x: 325, startPoint y: 263, endPoint x: 361, endPoint y: 261, distance: 36.1
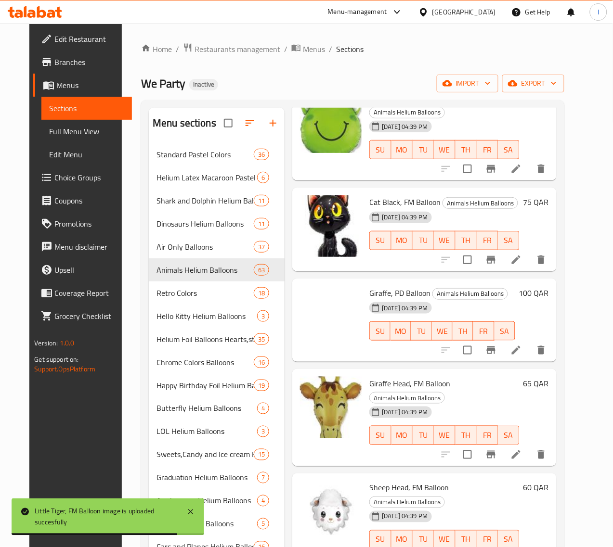
scroll to position [4812, 0]
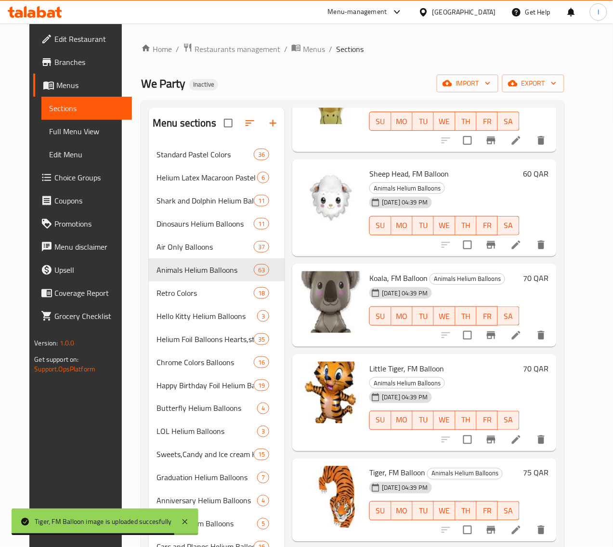
scroll to position [4933, 0]
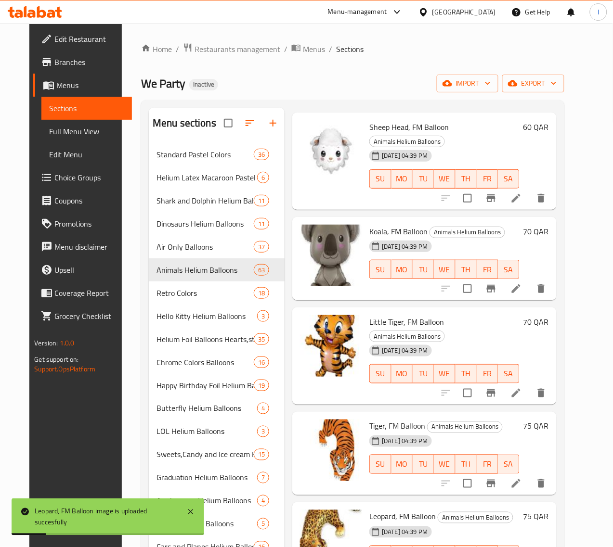
drag, startPoint x: 399, startPoint y: 171, endPoint x: 345, endPoint y: 173, distance: 54.4
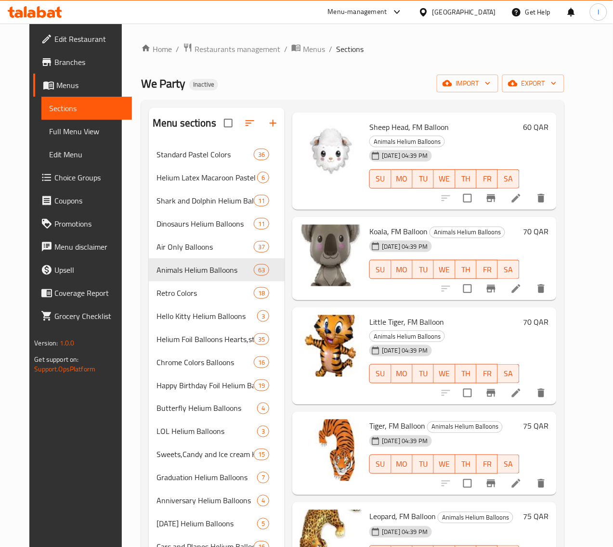
drag, startPoint x: 328, startPoint y: 178, endPoint x: 379, endPoint y: 174, distance: 51.7
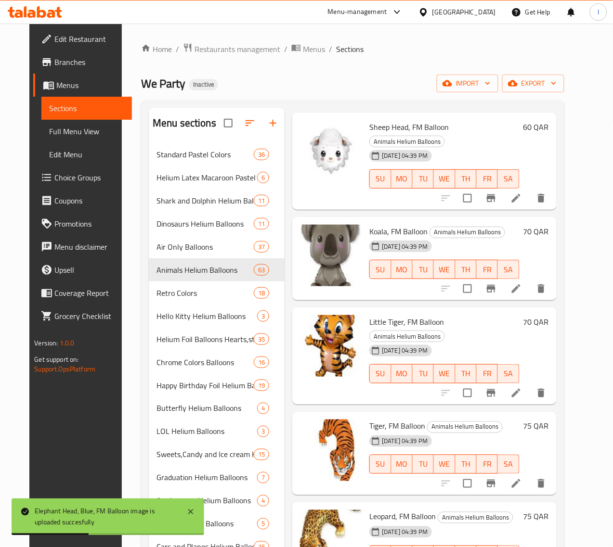
drag, startPoint x: 325, startPoint y: 354, endPoint x: 376, endPoint y: 359, distance: 51.2
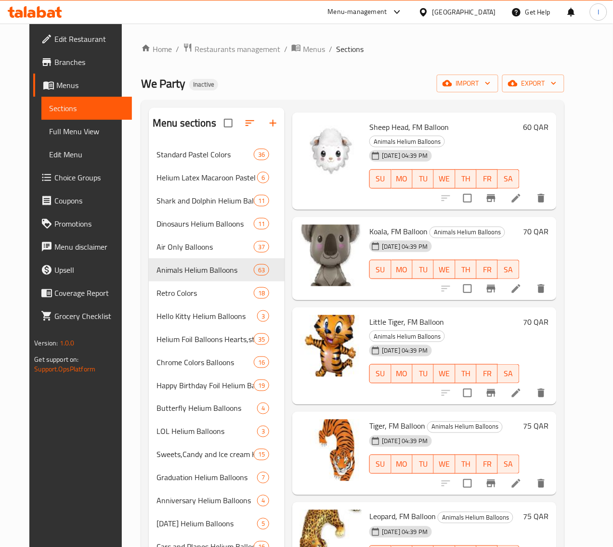
scroll to position [120, 0]
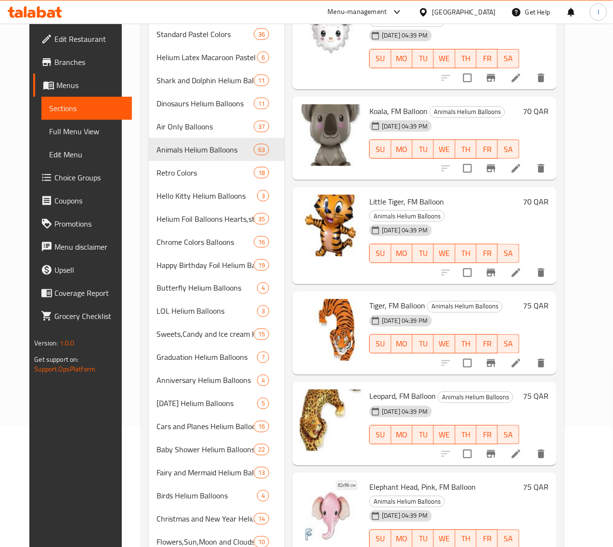
click at [564, 246] on div "Menu sections Standard Pastel Colors 36 Helium Latex Macaroon Pastel Colors Bal…" at bounding box center [352, 411] width 423 height 863
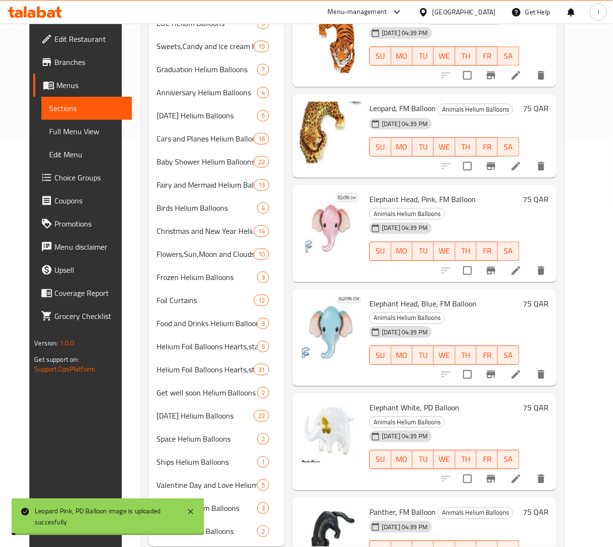
scroll to position [448, 0]
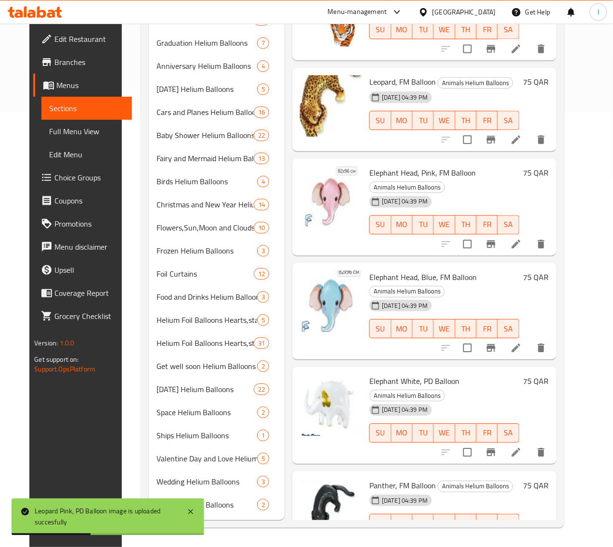
drag, startPoint x: 367, startPoint y: 179, endPoint x: 326, endPoint y: 176, distance: 40.6
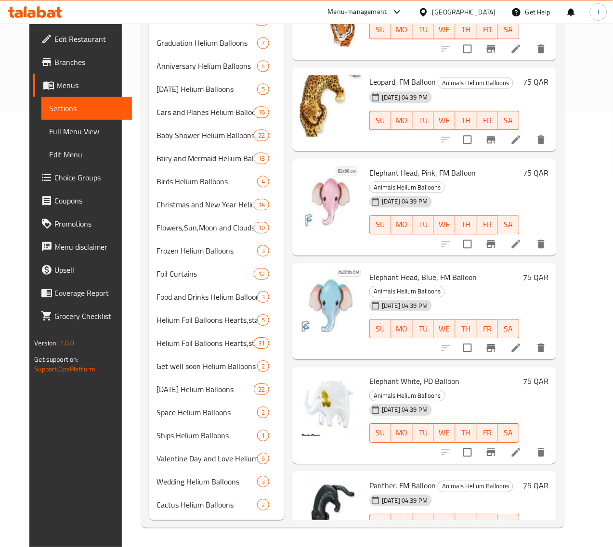
drag, startPoint x: 391, startPoint y: 269, endPoint x: 329, endPoint y: 270, distance: 62.6
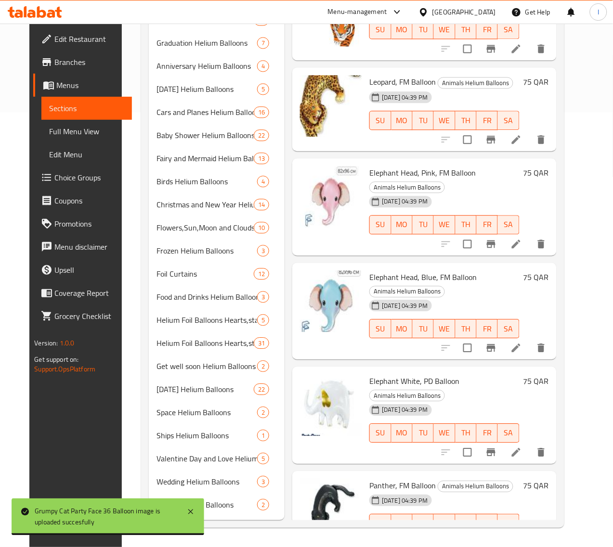
drag, startPoint x: 324, startPoint y: 357, endPoint x: 361, endPoint y: 363, distance: 37.6
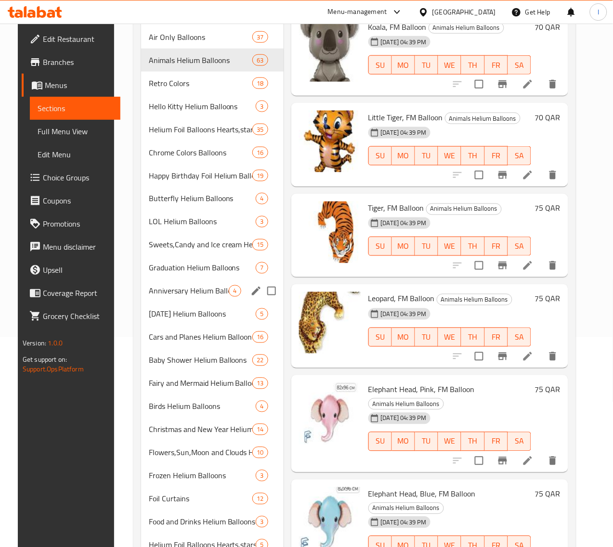
scroll to position [147, 0]
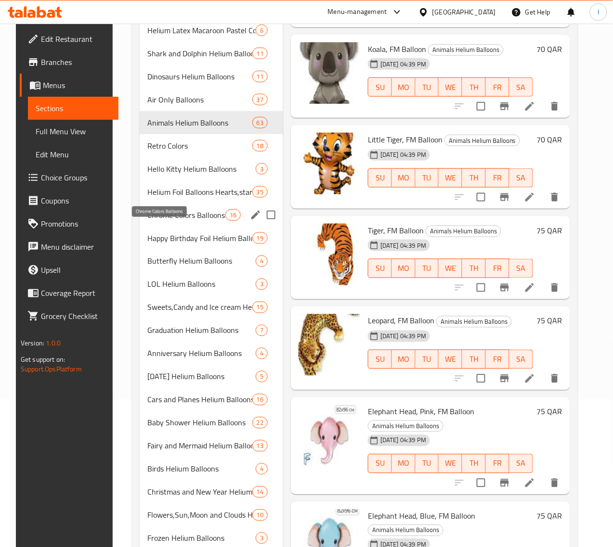
click at [174, 221] on span "Chrome Colors Balloons" at bounding box center [185, 215] width 77 height 12
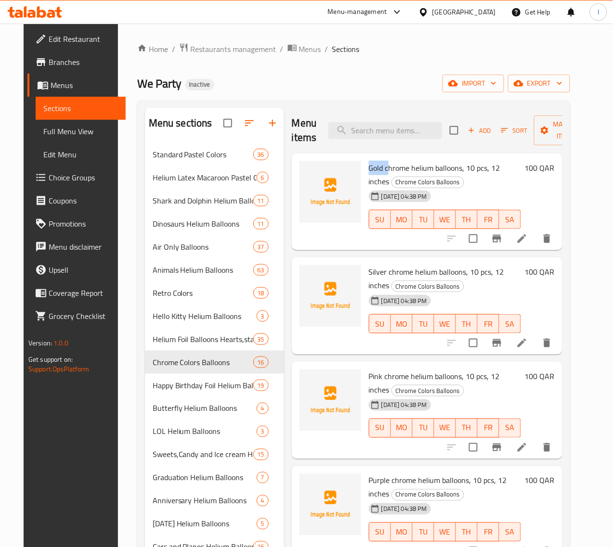
drag, startPoint x: 325, startPoint y: 169, endPoint x: 347, endPoint y: 169, distance: 22.6
click at [365, 169] on div "Gold chrome helium balloons, 10 pcs, 12 inches Chrome Colors Balloons [DATE] 04…" at bounding box center [445, 202] width 160 height 90
click at [369, 170] on span "Gold chrome helium balloons, 10 pcs, 12 inches" at bounding box center [434, 175] width 131 height 28
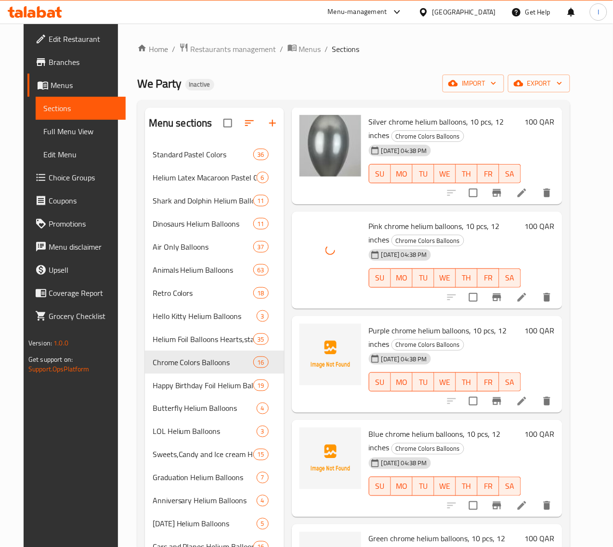
scroll to position [180, 0]
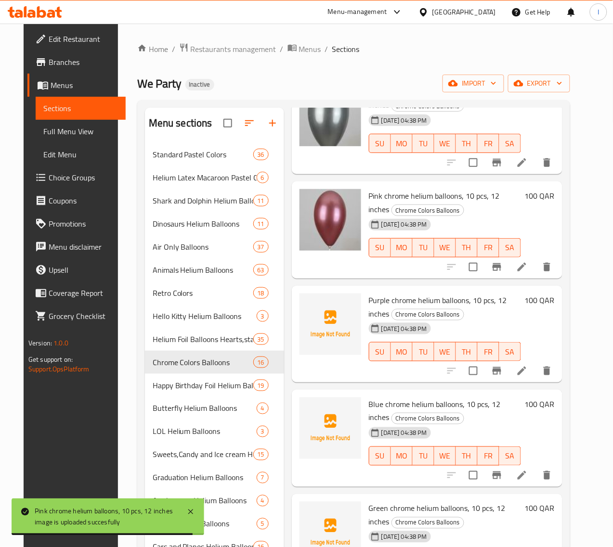
click at [369, 197] on span "Pink chrome helium balloons, 10 pcs, 12 inches" at bounding box center [434, 203] width 131 height 28
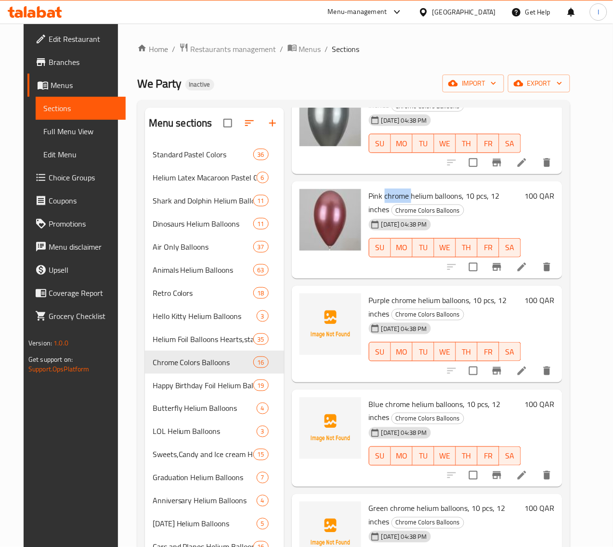
click at [369, 195] on span "Pink chrome helium balloons, 10 pcs, 12 inches" at bounding box center [434, 203] width 131 height 28
drag, startPoint x: 393, startPoint y: 193, endPoint x: 326, endPoint y: 189, distance: 67.0
click at [365, 189] on div "Pink chrome helium balloons, 10 pcs, 12 inches Chrome Colors Balloons [DATE] 04…" at bounding box center [445, 230] width 160 height 90
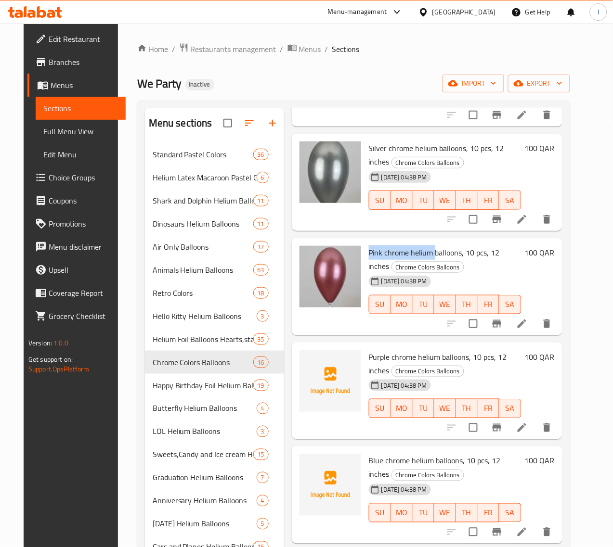
scroll to position [0, 0]
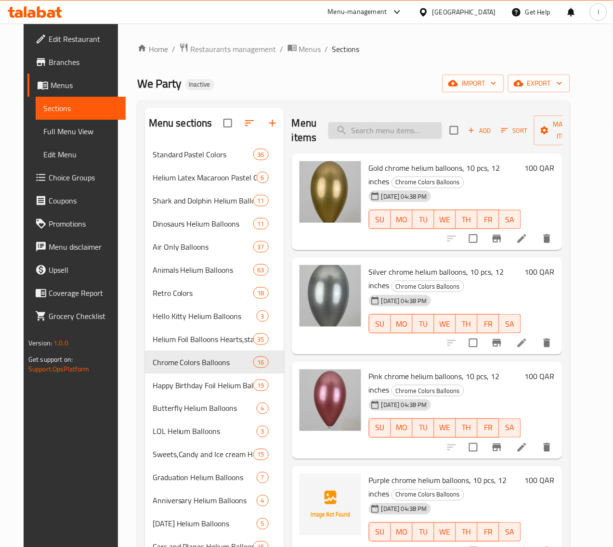
click at [365, 130] on input "search" at bounding box center [385, 130] width 114 height 17
paste input "Pink chrome helium"
type input "Pink chrome helium"
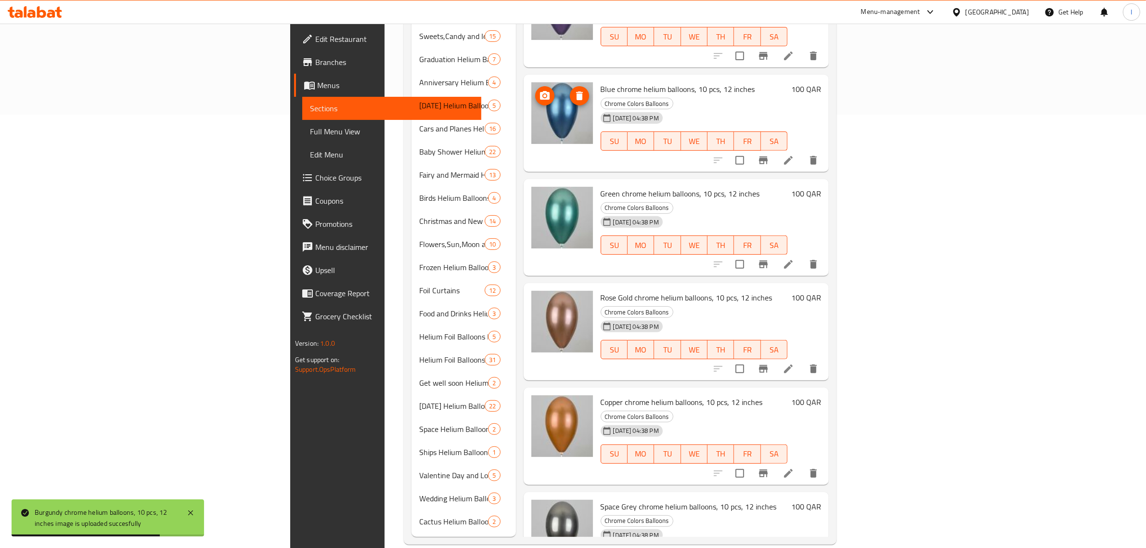
scroll to position [48, 0]
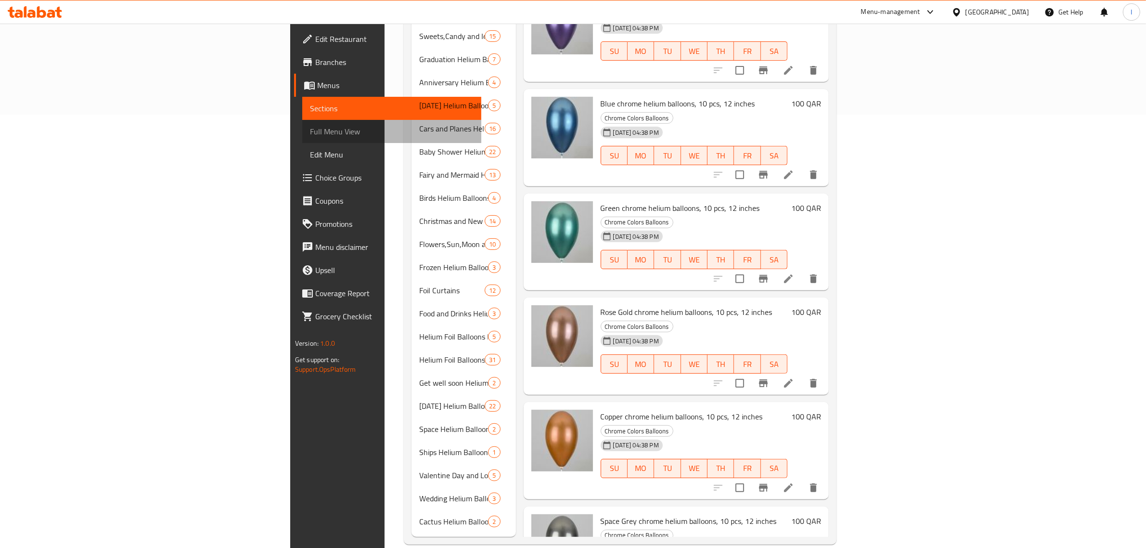
click at [310, 131] on span "Full Menu View" at bounding box center [392, 132] width 164 height 12
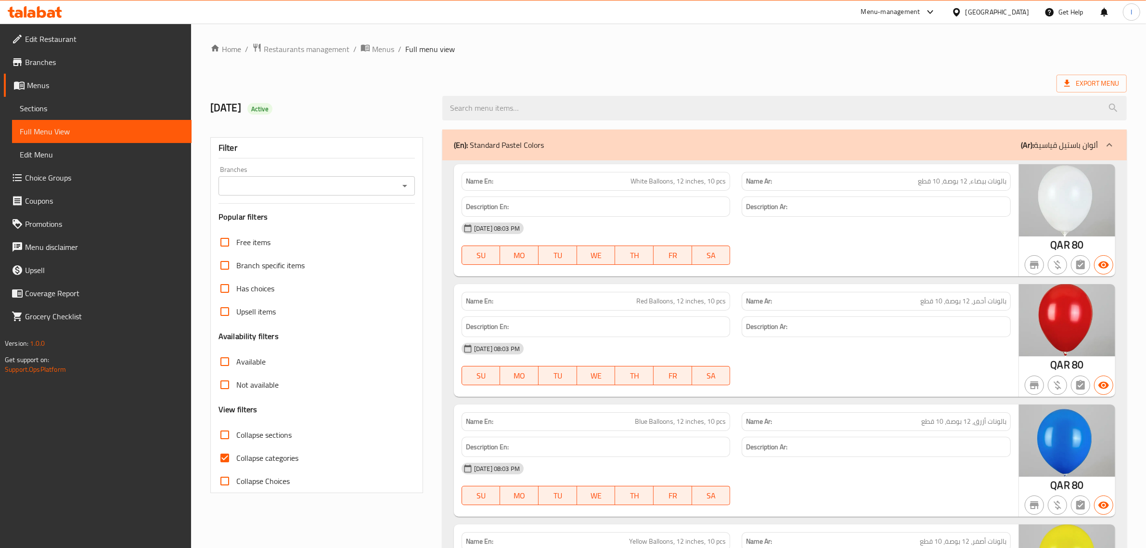
scroll to position [120, 0]
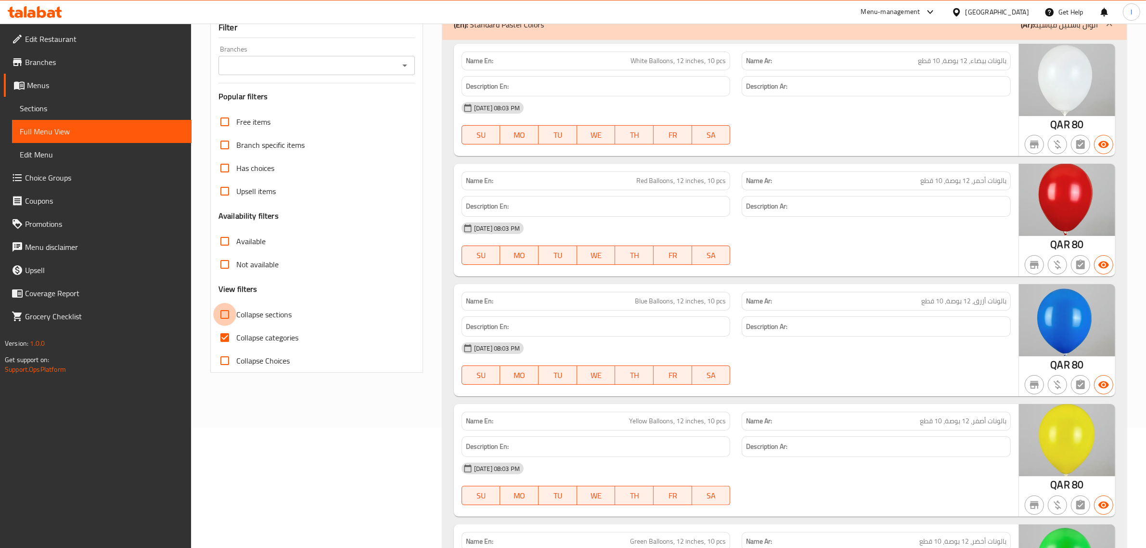
click at [224, 318] on input "Collapse sections" at bounding box center [224, 314] width 23 height 23
checkbox input "true"
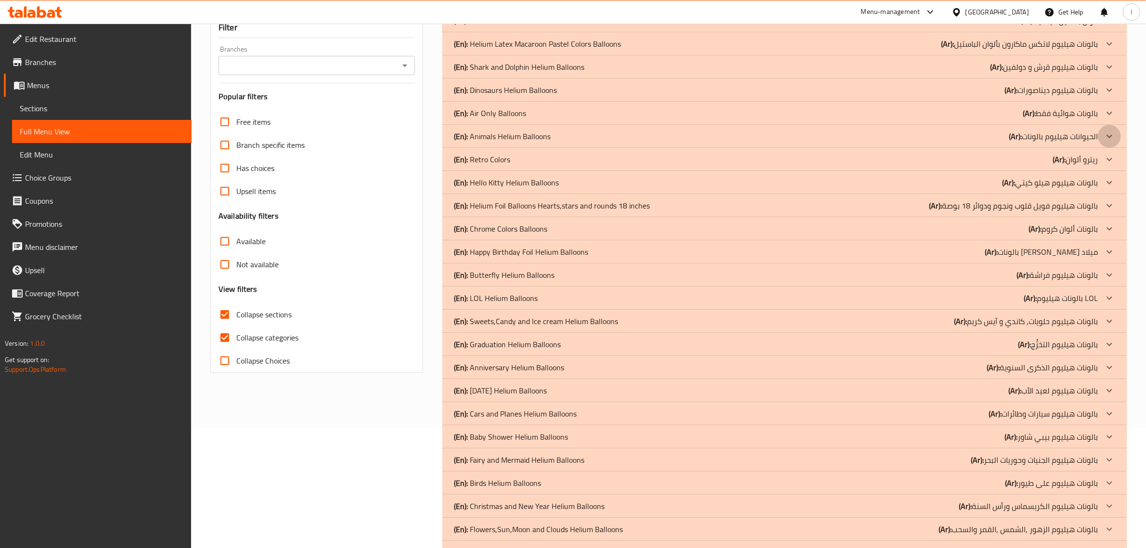
click at [1112, 136] on icon at bounding box center [1109, 136] width 12 height 12
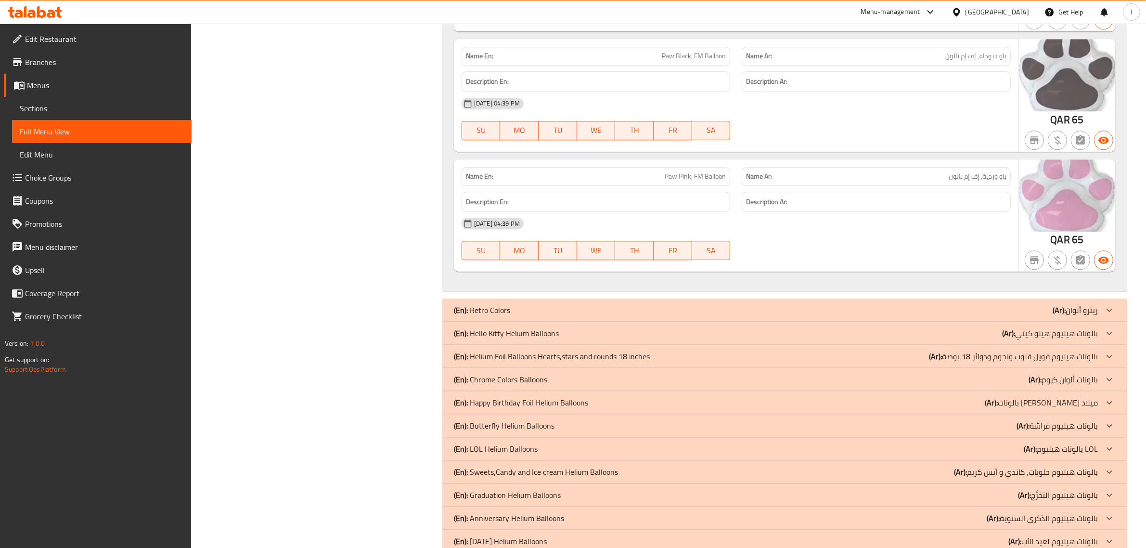
scroll to position [7557, 0]
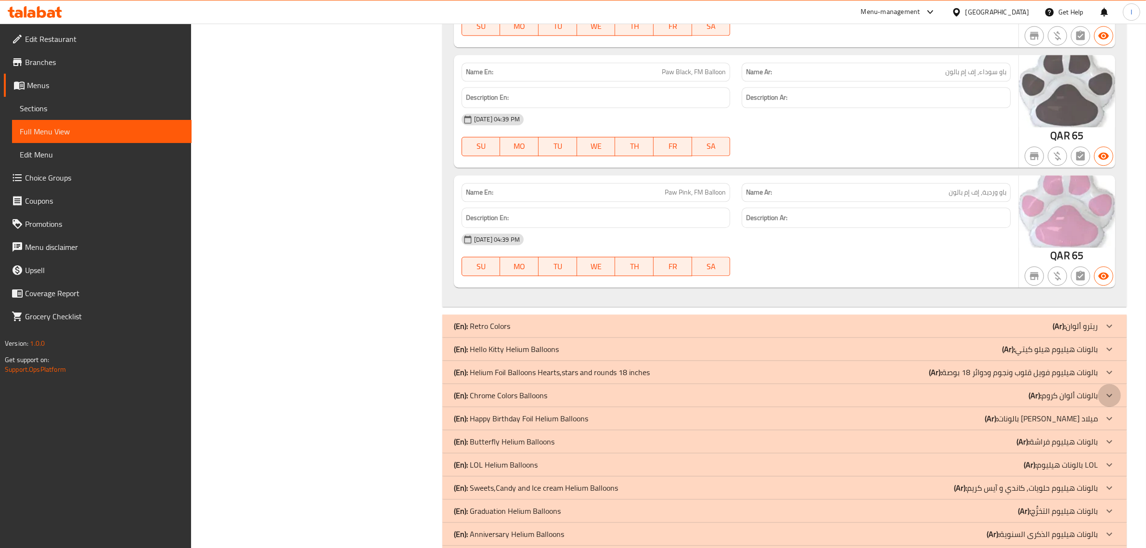
click at [1105, 401] on icon at bounding box center [1109, 395] width 12 height 12
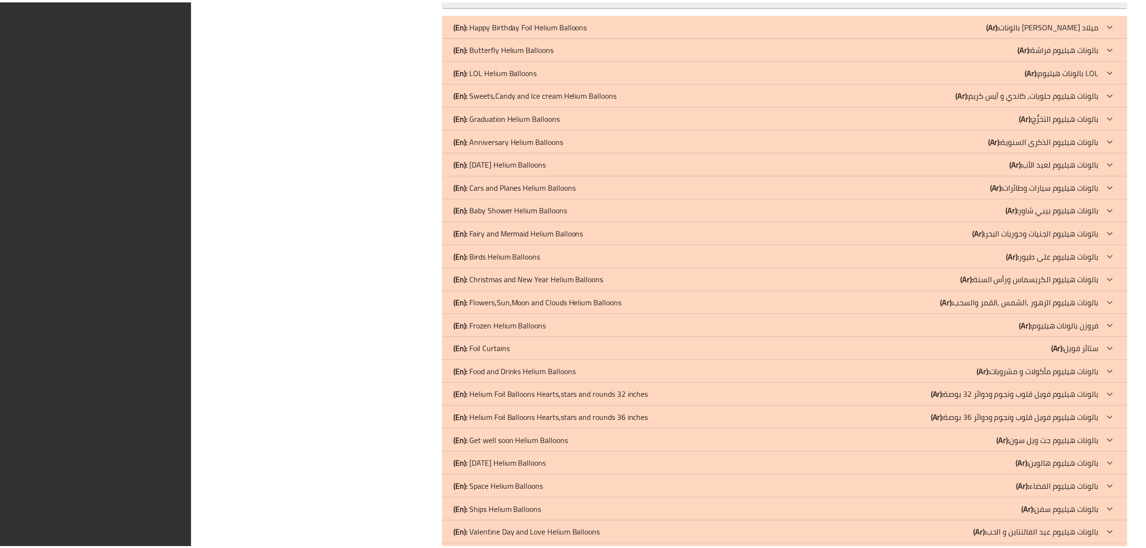
scroll to position [10005, 0]
